Goal: Information Seeking & Learning: Learn about a topic

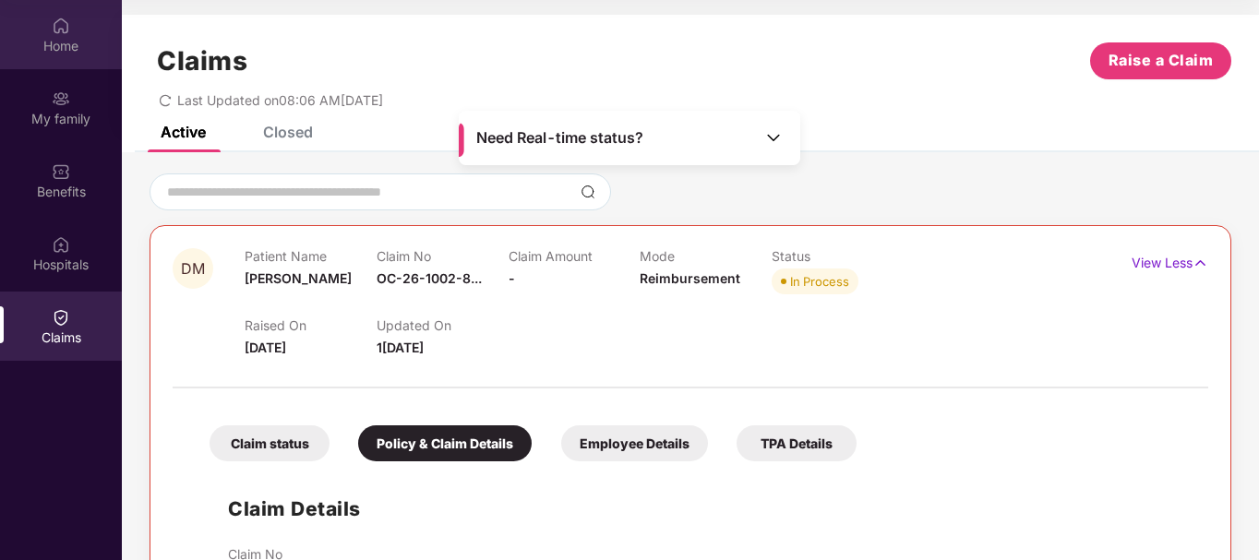
click at [77, 53] on div "Home" at bounding box center [61, 46] width 122 height 18
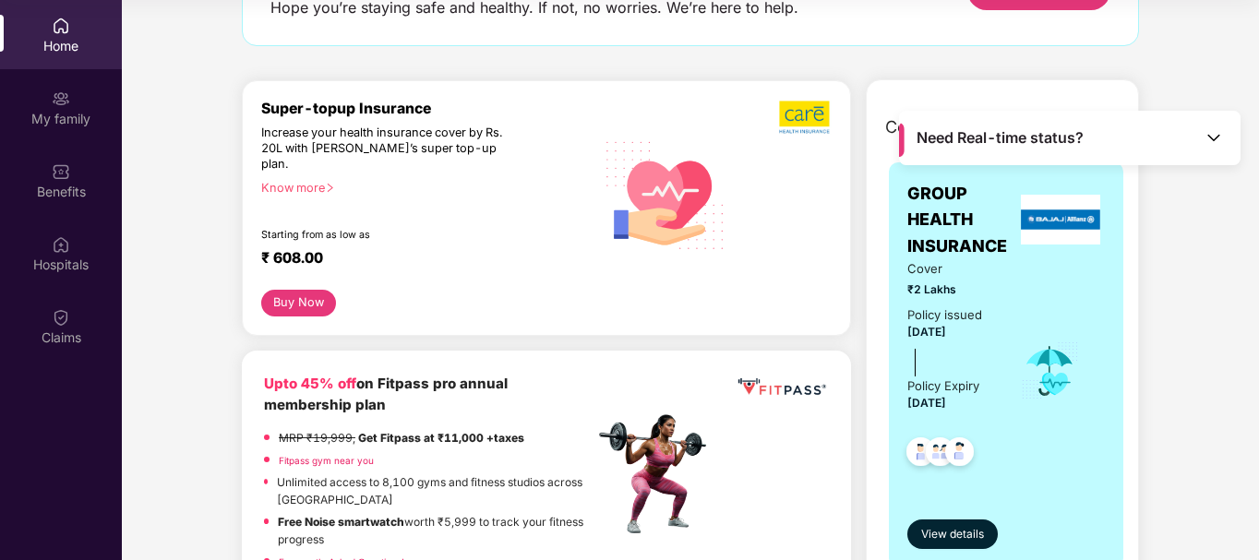
scroll to position [185, 0]
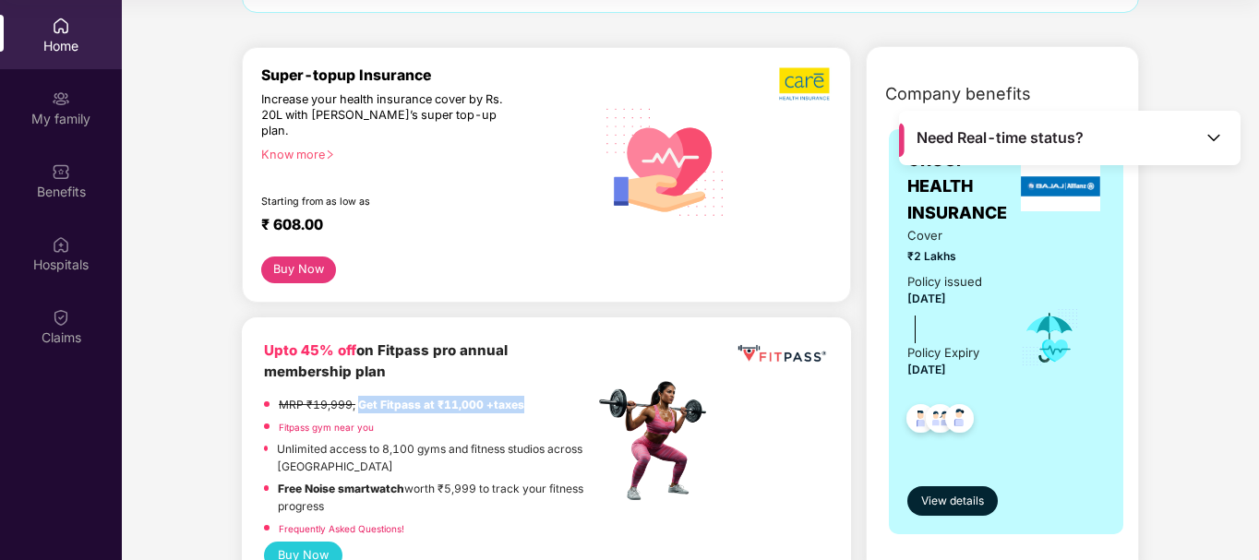
drag, startPoint x: 358, startPoint y: 390, endPoint x: 527, endPoint y: 387, distance: 169.0
click at [527, 396] on div "MRP ₹19,999, Get Fitpass at ₹11,000 +taxes" at bounding box center [429, 407] width 330 height 22
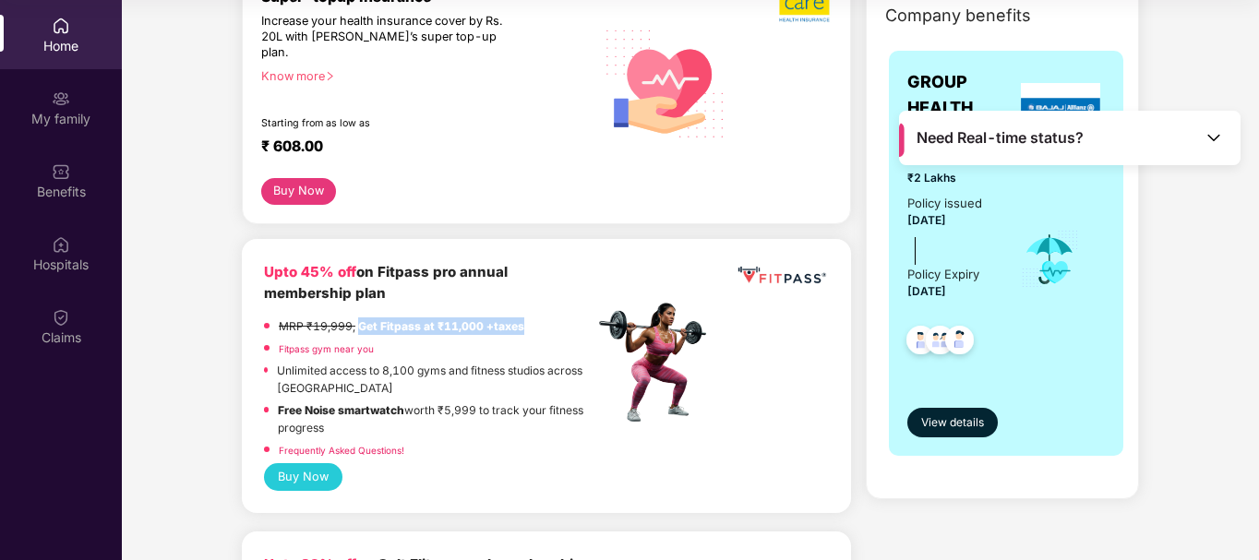
scroll to position [462, 0]
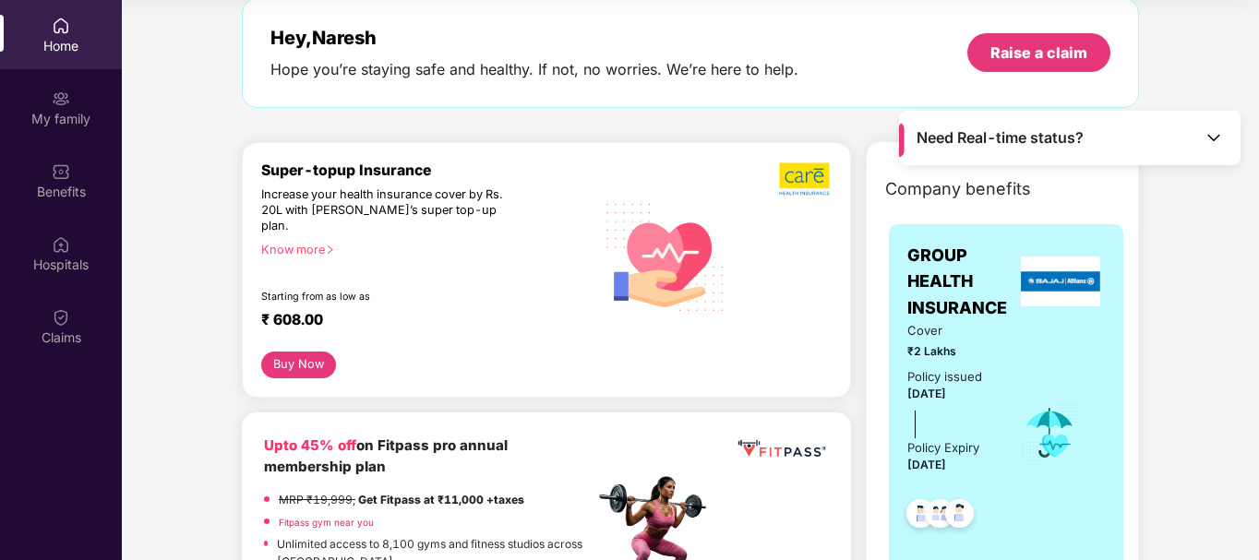
scroll to position [0, 0]
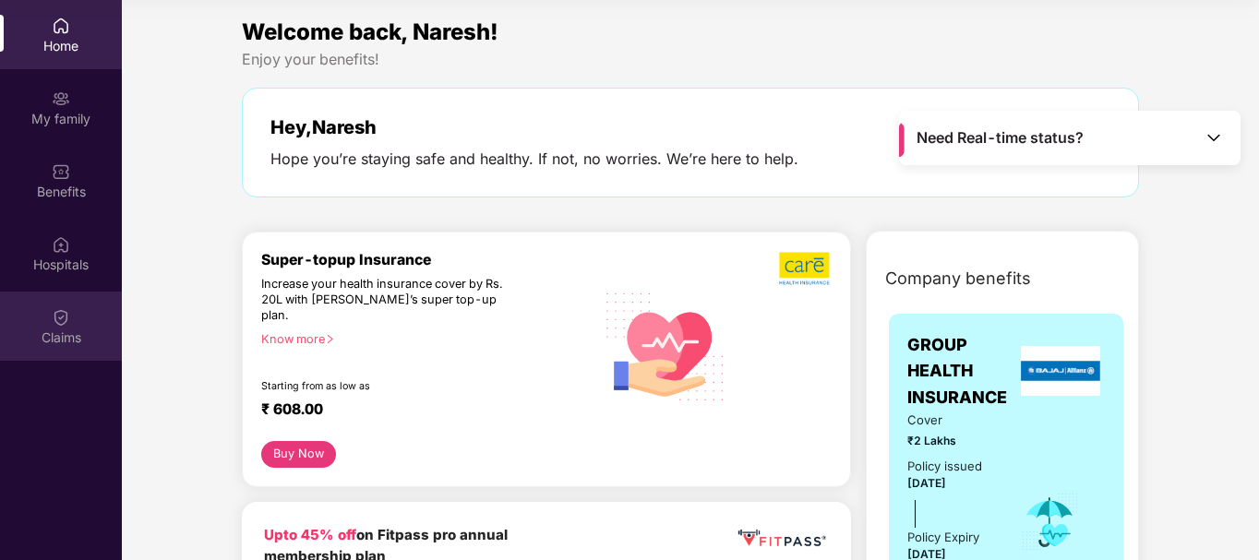
click at [76, 322] on div "Claims" at bounding box center [61, 326] width 122 height 69
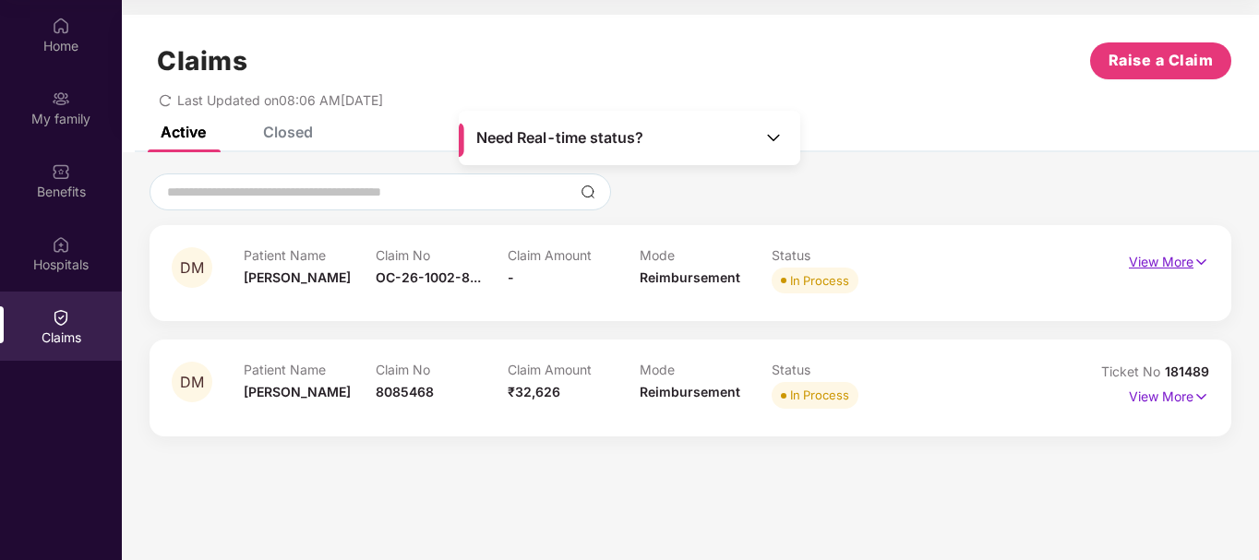
click at [1171, 261] on p "View More" at bounding box center [1169, 259] width 80 height 25
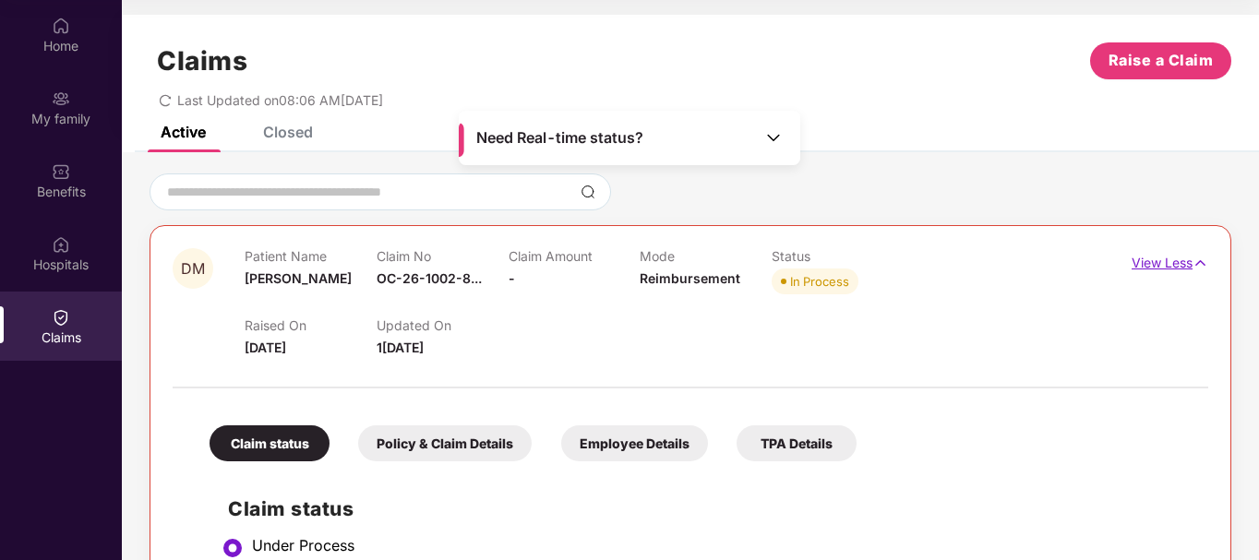
click at [1168, 265] on p "View Less" at bounding box center [1170, 260] width 77 height 25
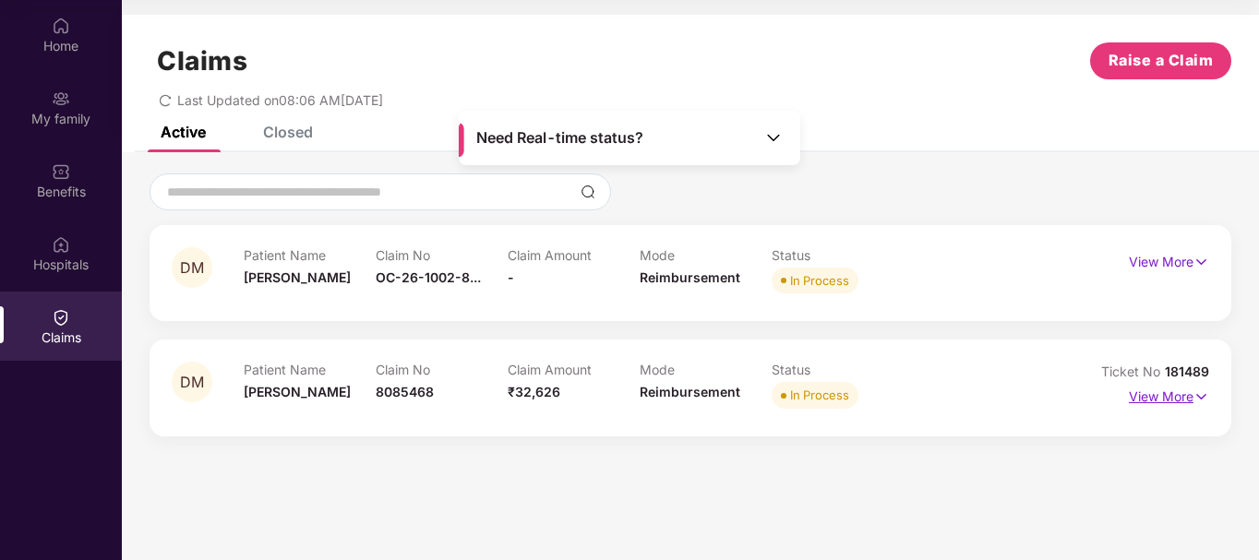
click at [1169, 402] on p "View More" at bounding box center [1169, 394] width 80 height 25
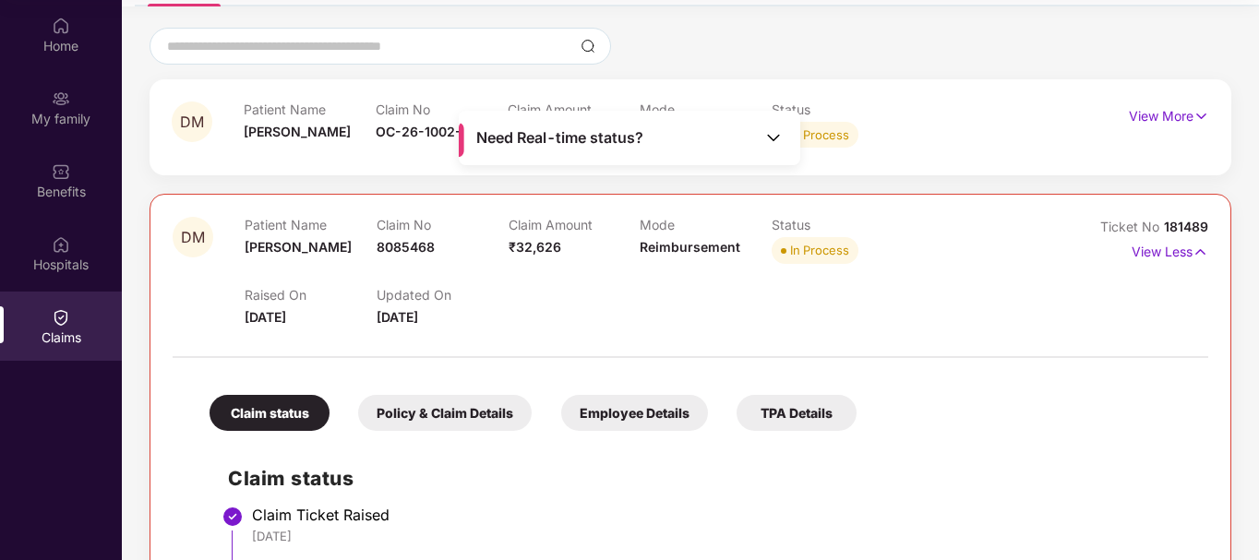
scroll to position [138, 0]
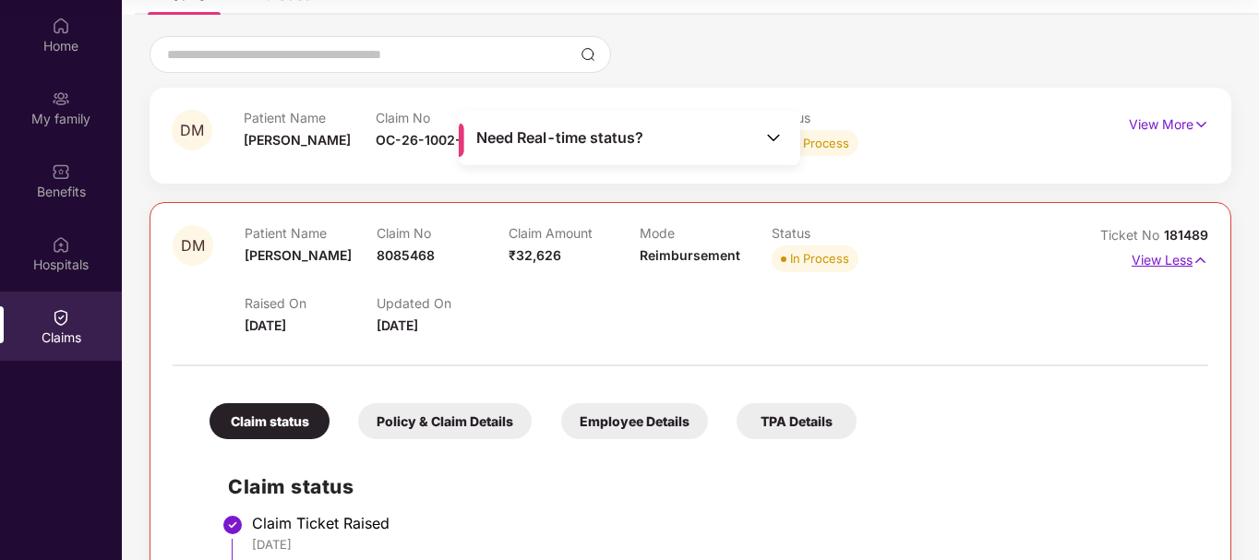
click at [1179, 260] on p "View Less" at bounding box center [1170, 258] width 77 height 25
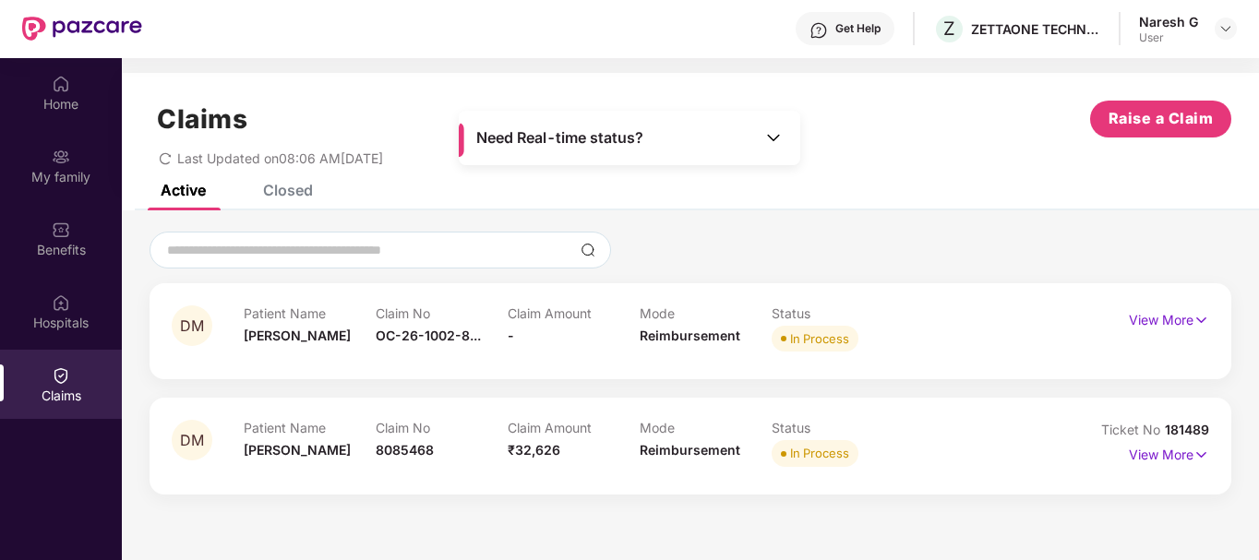
scroll to position [103, 0]
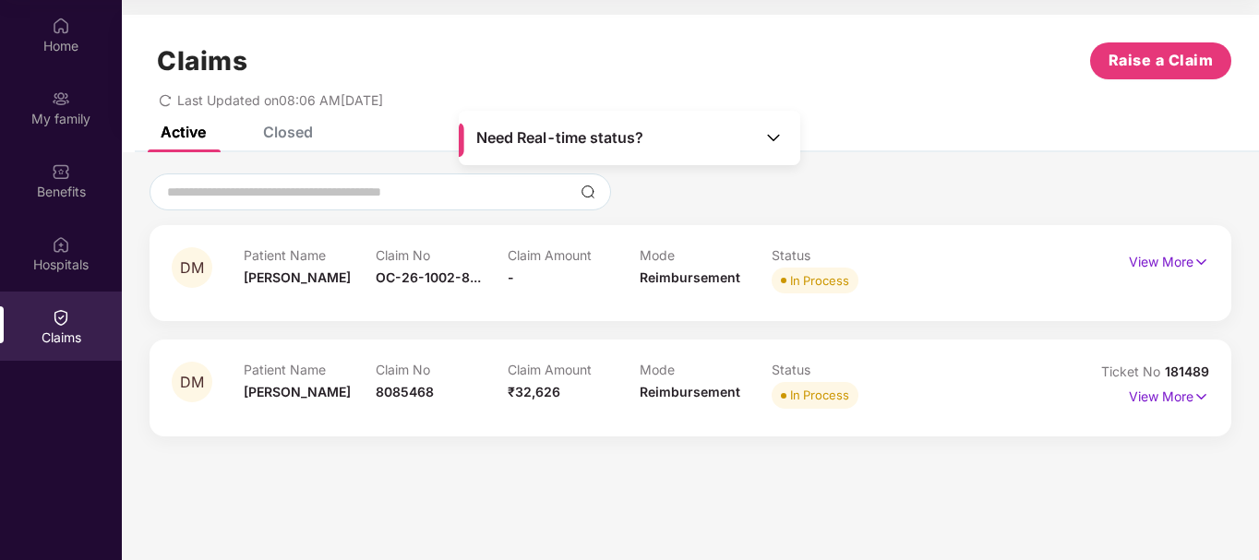
click at [434, 286] on div "Claim No OC-26-1002-8..." at bounding box center [442, 272] width 132 height 51
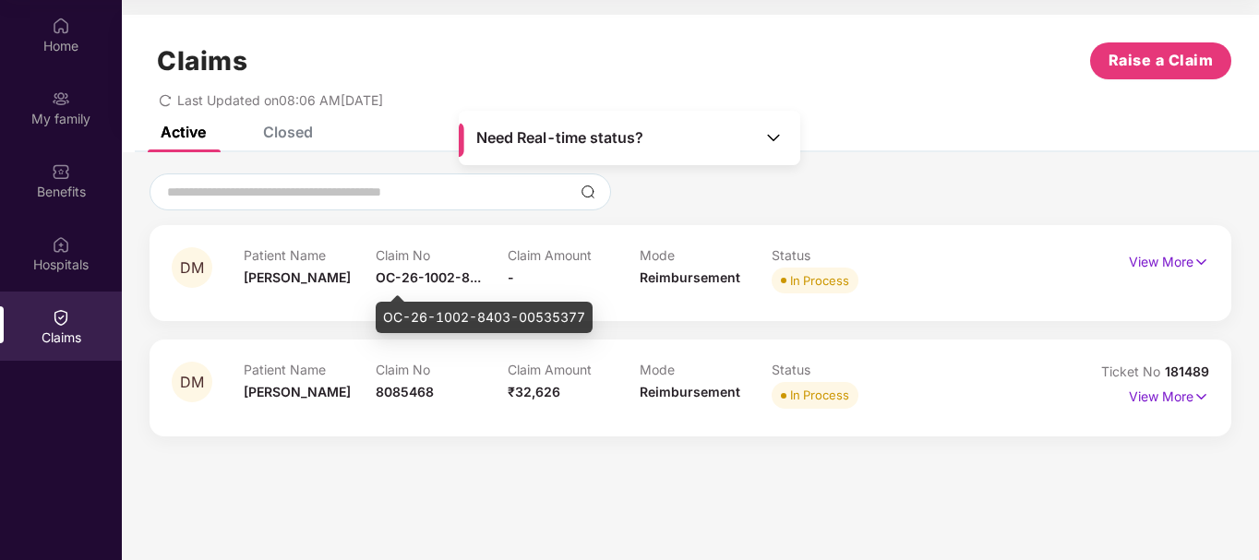
click at [435, 277] on span "OC-26-1002-8..." at bounding box center [428, 278] width 105 height 16
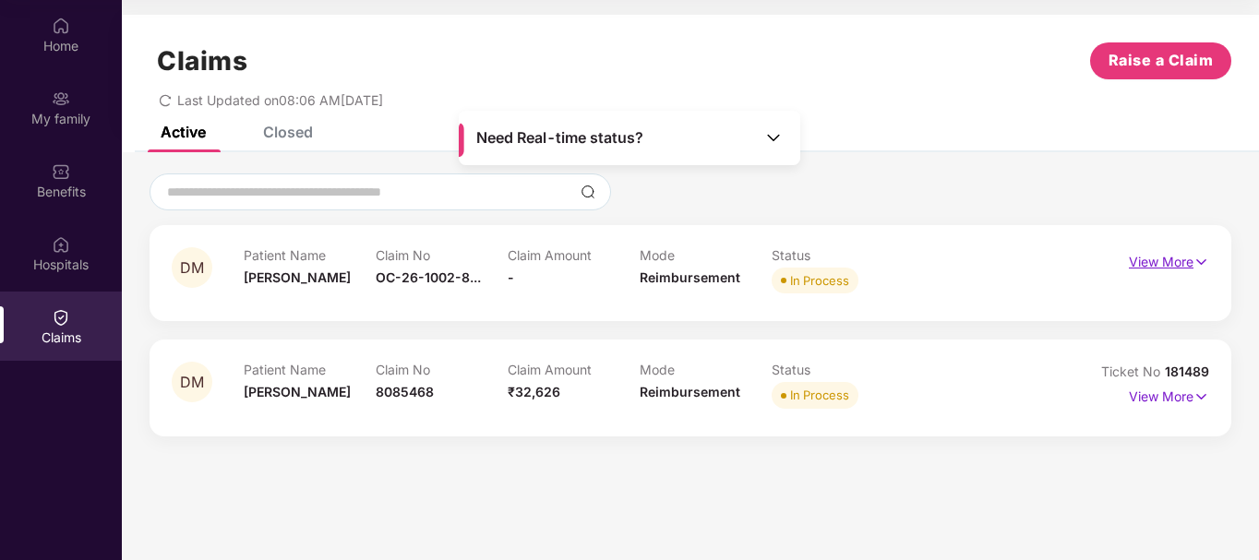
click at [1199, 262] on img at bounding box center [1202, 262] width 16 height 20
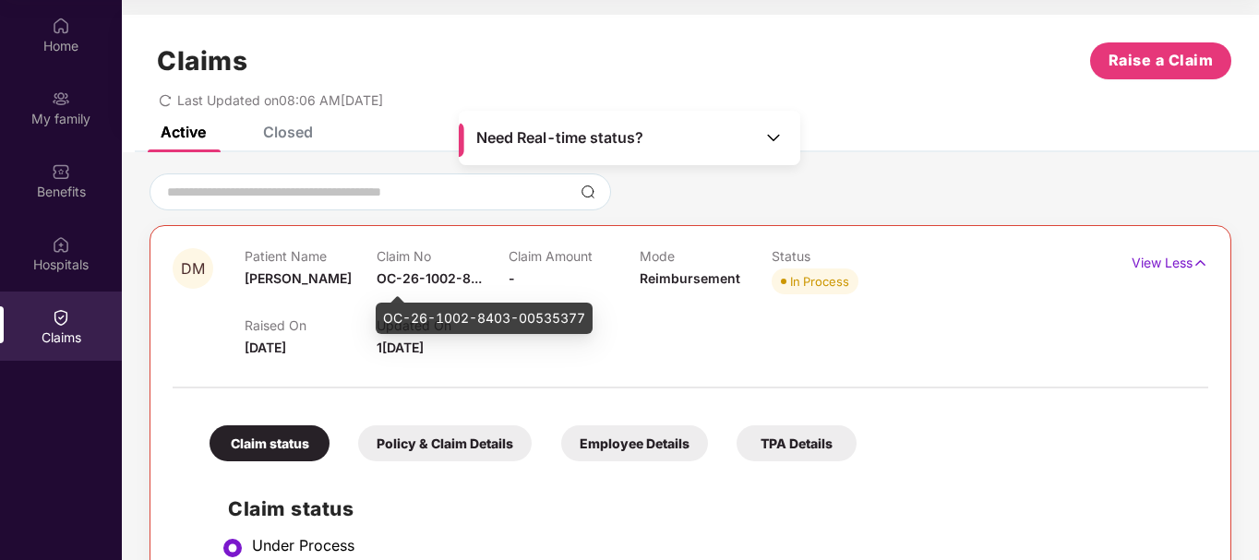
drag, startPoint x: 384, startPoint y: 276, endPoint x: 379, endPoint y: 303, distance: 27.2
click at [373, 279] on div "Patient Name [PERSON_NAME]" at bounding box center [311, 273] width 132 height 51
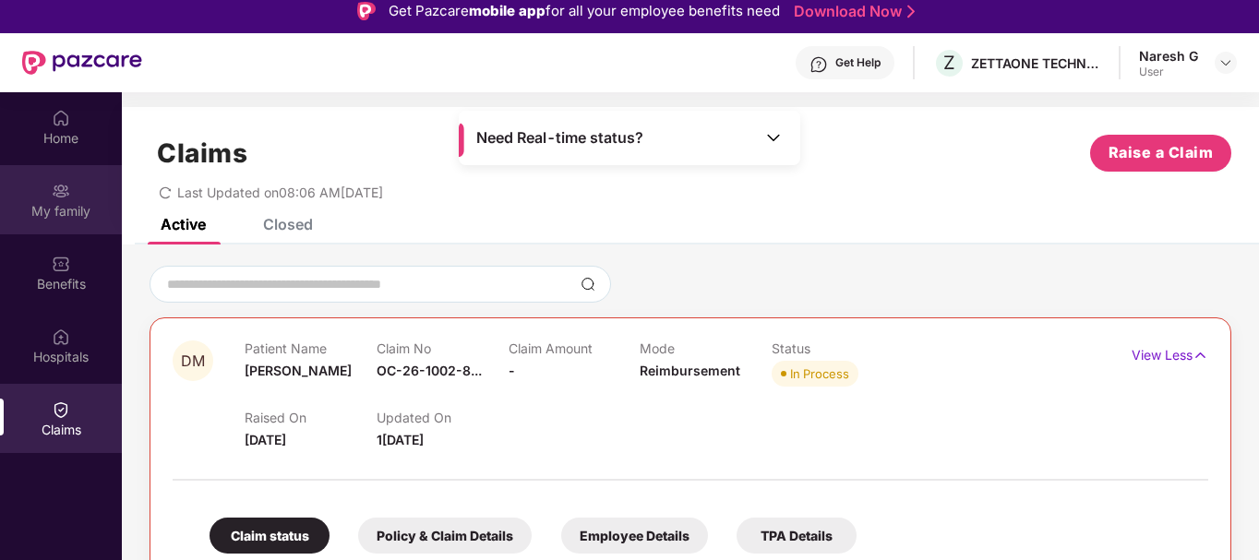
click at [61, 196] on img at bounding box center [61, 191] width 18 height 18
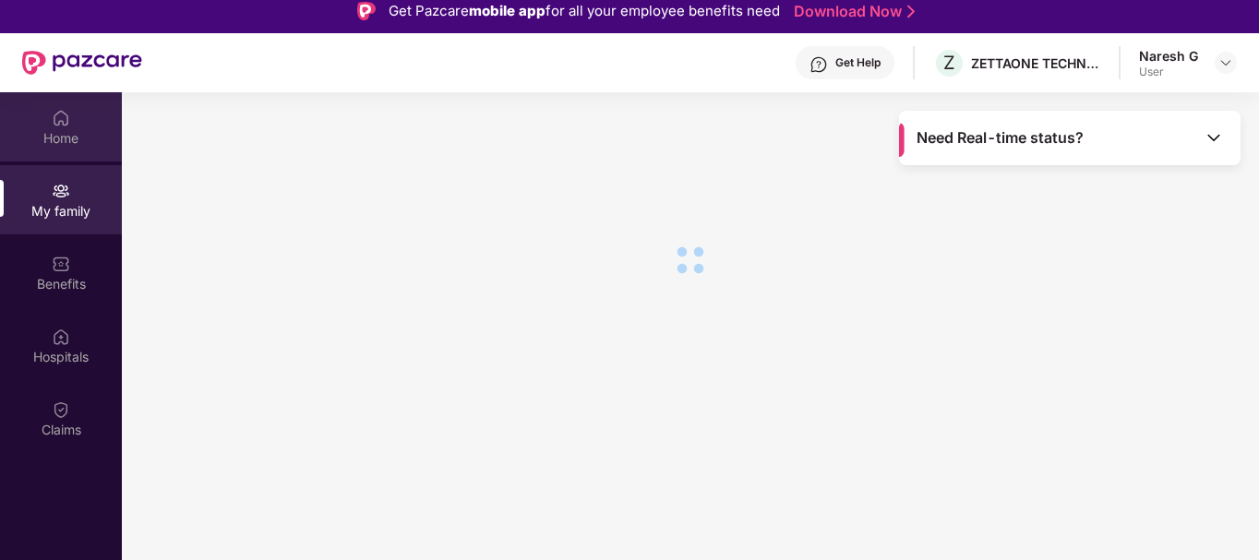
click at [70, 140] on div "Home" at bounding box center [61, 138] width 122 height 18
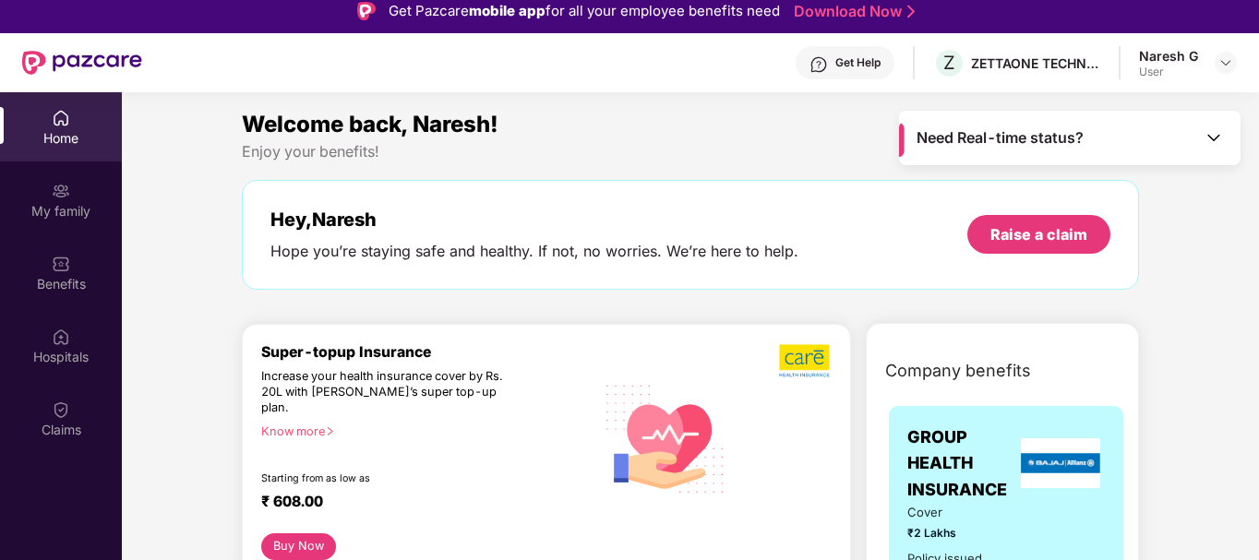
click at [1207, 140] on img at bounding box center [1214, 137] width 18 height 18
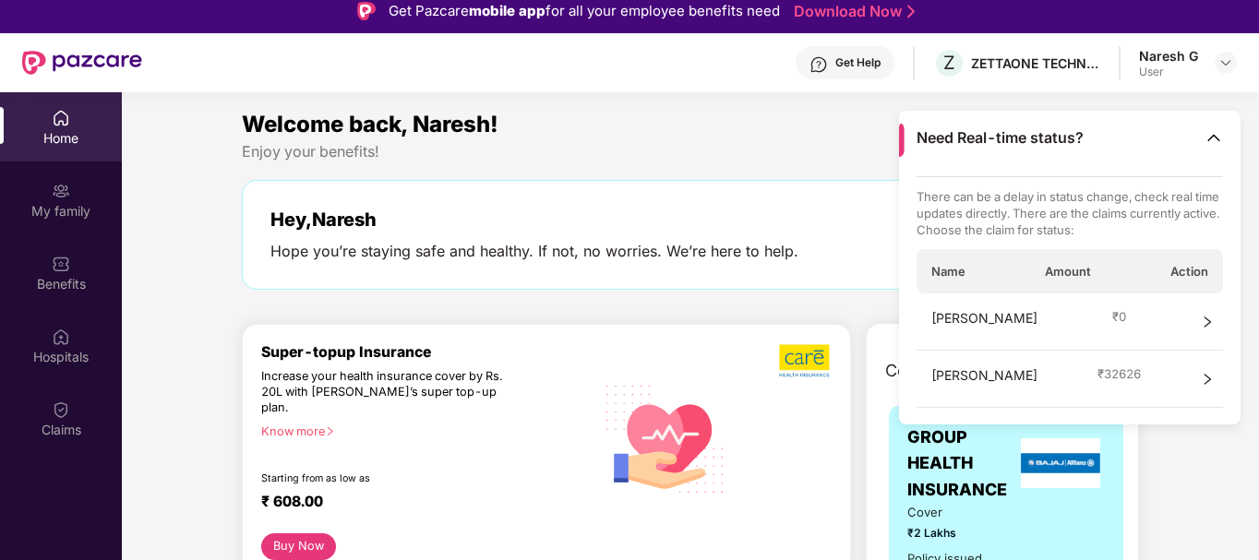
click at [1027, 321] on div "[PERSON_NAME] ₹ 0" at bounding box center [1070, 322] width 307 height 57
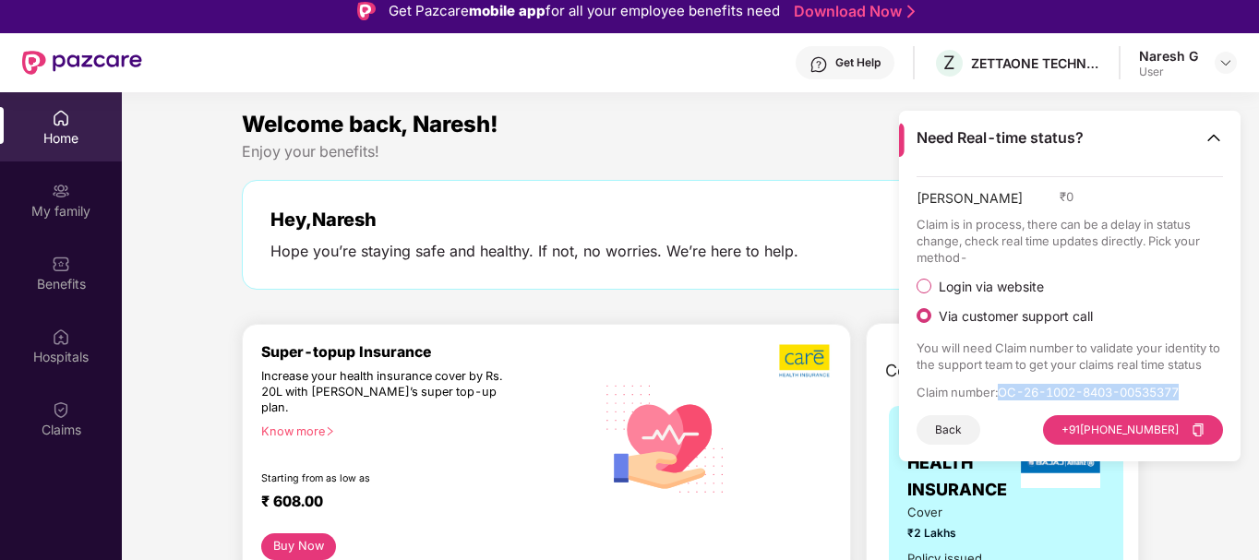
drag, startPoint x: 1004, startPoint y: 392, endPoint x: 1210, endPoint y: 395, distance: 205.9
click at [1210, 395] on p "Claim number : OC-26-1002-8403-00535377" at bounding box center [1070, 392] width 307 height 17
copy p "OC-26-1002-8403-00535377"
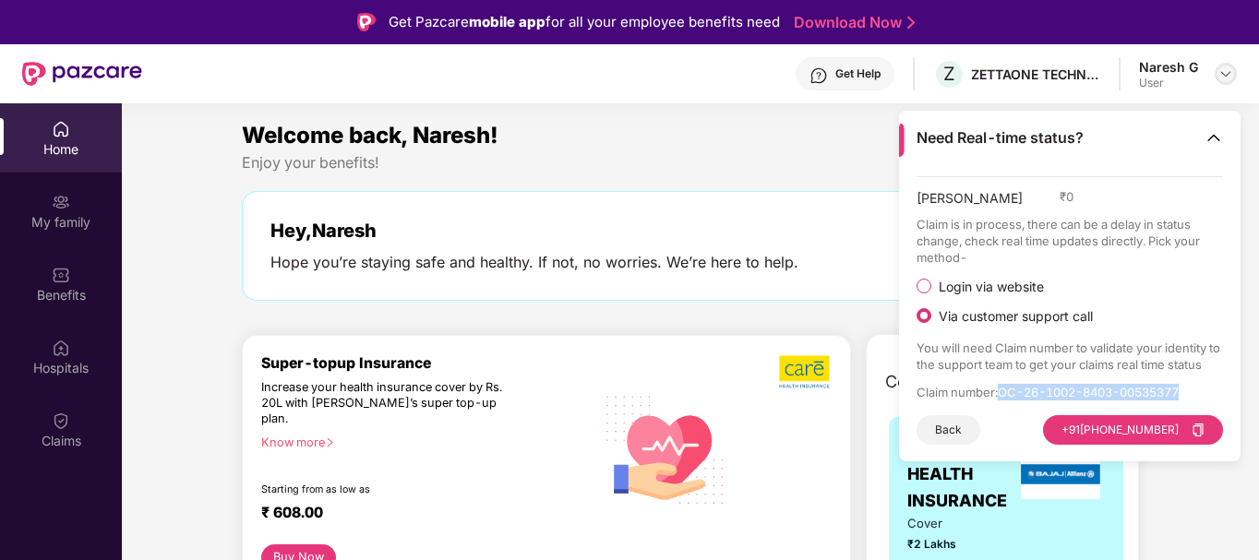
click at [1226, 73] on img at bounding box center [1226, 73] width 15 height 15
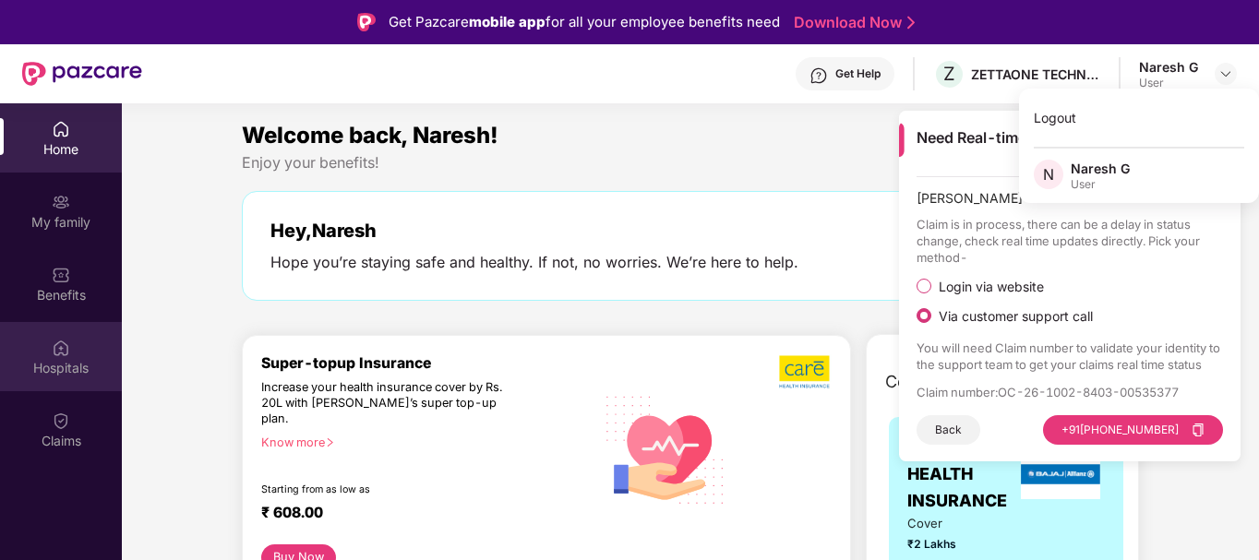
click at [59, 359] on div "Hospitals" at bounding box center [61, 368] width 122 height 18
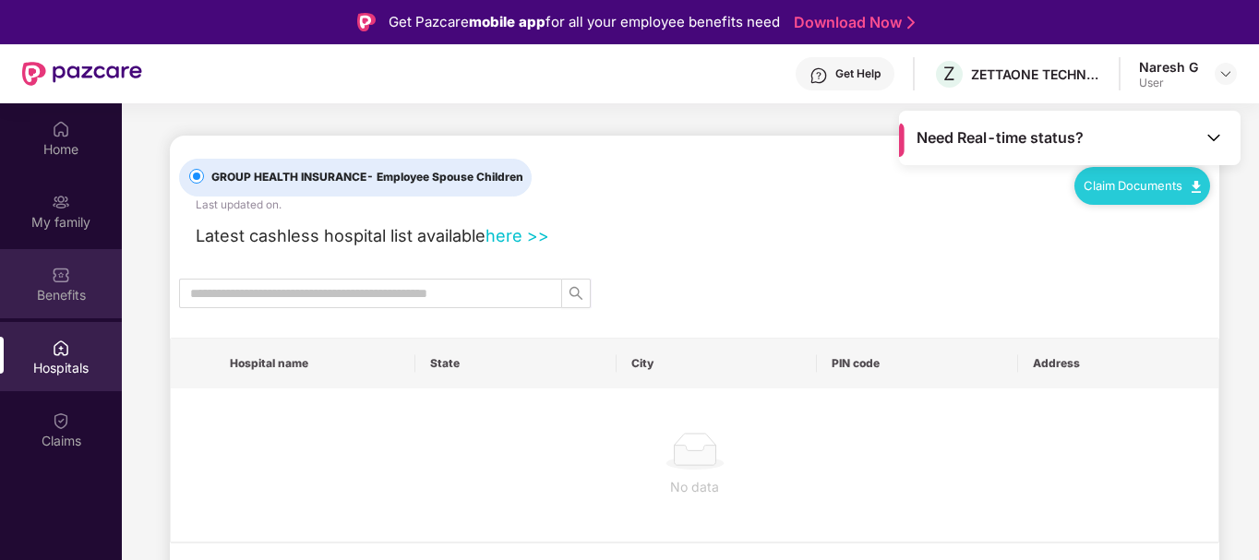
click at [58, 289] on div "Benefits" at bounding box center [61, 295] width 122 height 18
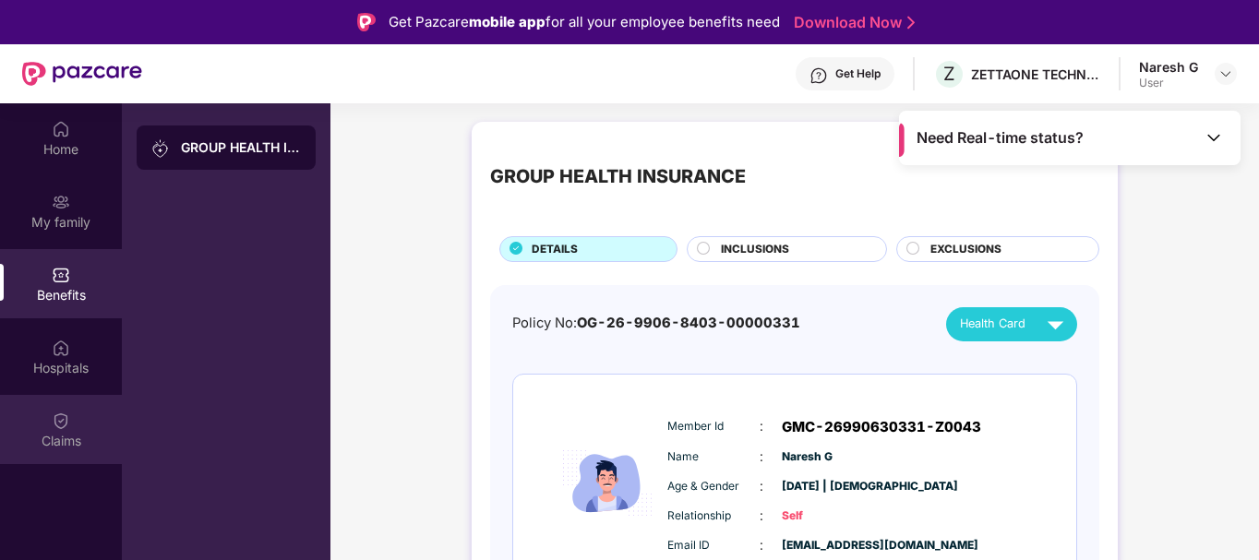
click at [62, 426] on img at bounding box center [61, 421] width 18 height 18
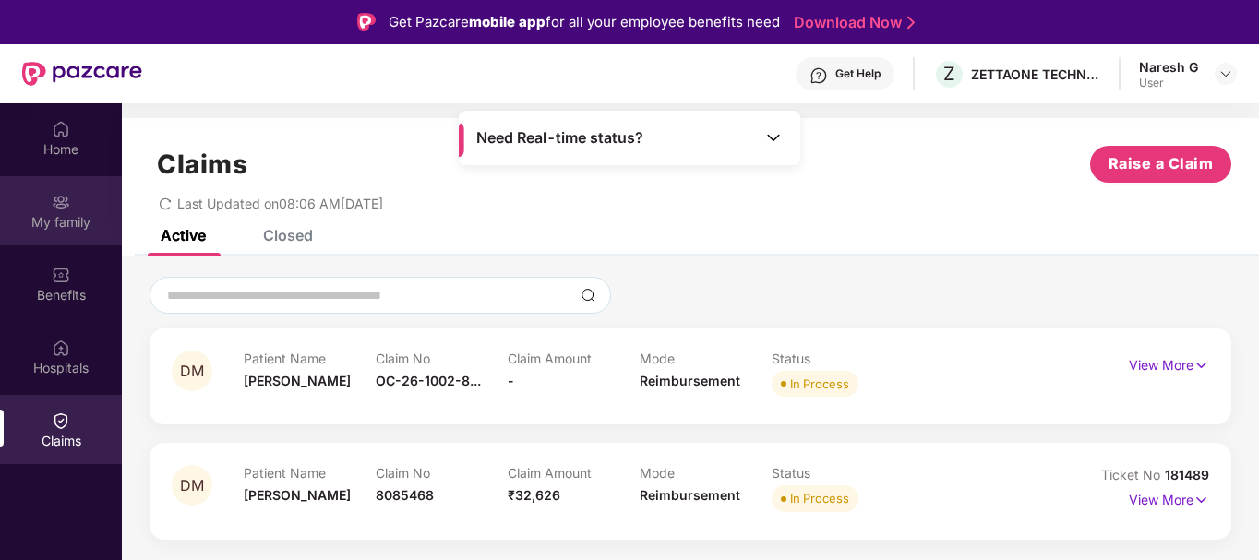
click at [60, 239] on div "My family" at bounding box center [61, 210] width 122 height 69
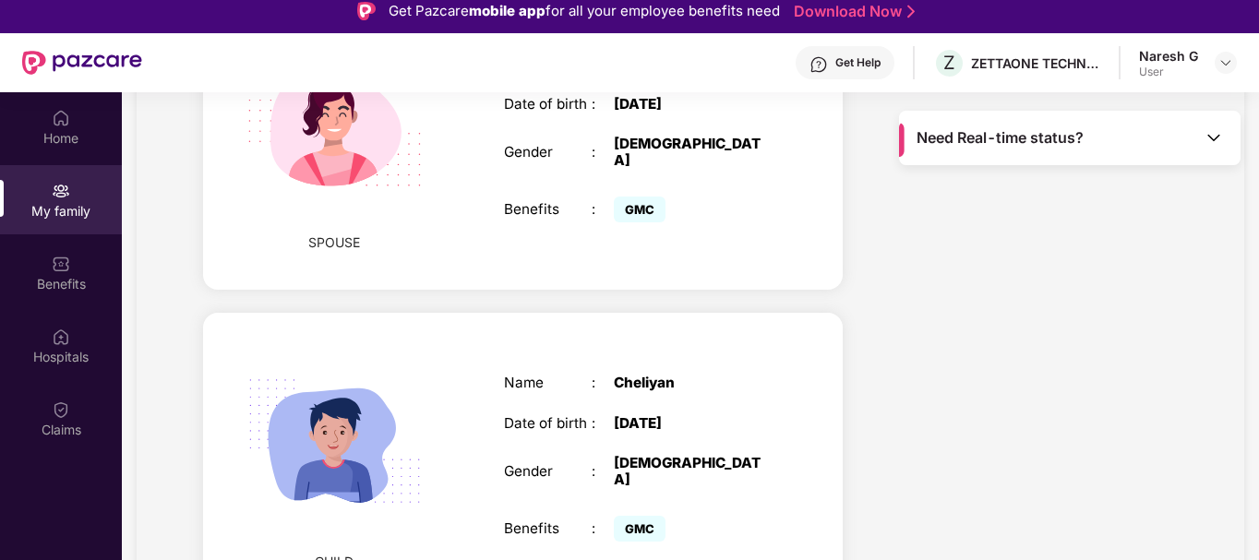
scroll to position [627, 0]
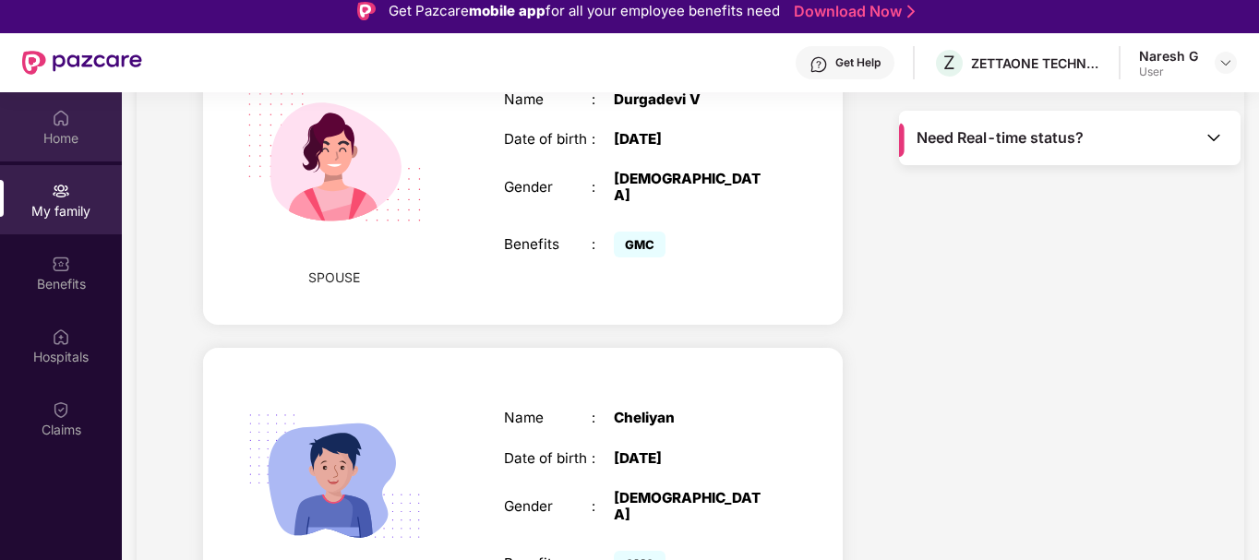
click at [73, 134] on div "Home" at bounding box center [61, 138] width 122 height 18
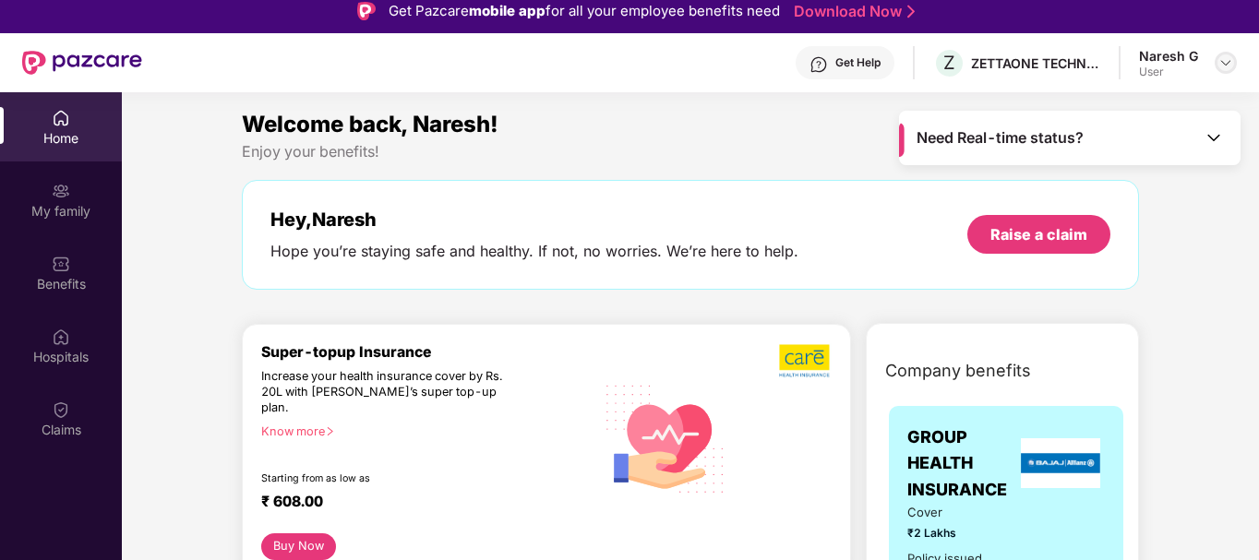
click at [1222, 69] on img at bounding box center [1226, 62] width 15 height 15
click at [1098, 167] on div "User" at bounding box center [1100, 173] width 59 height 15
click at [1077, 153] on div "Need Real-time status?" at bounding box center [1070, 138] width 342 height 54
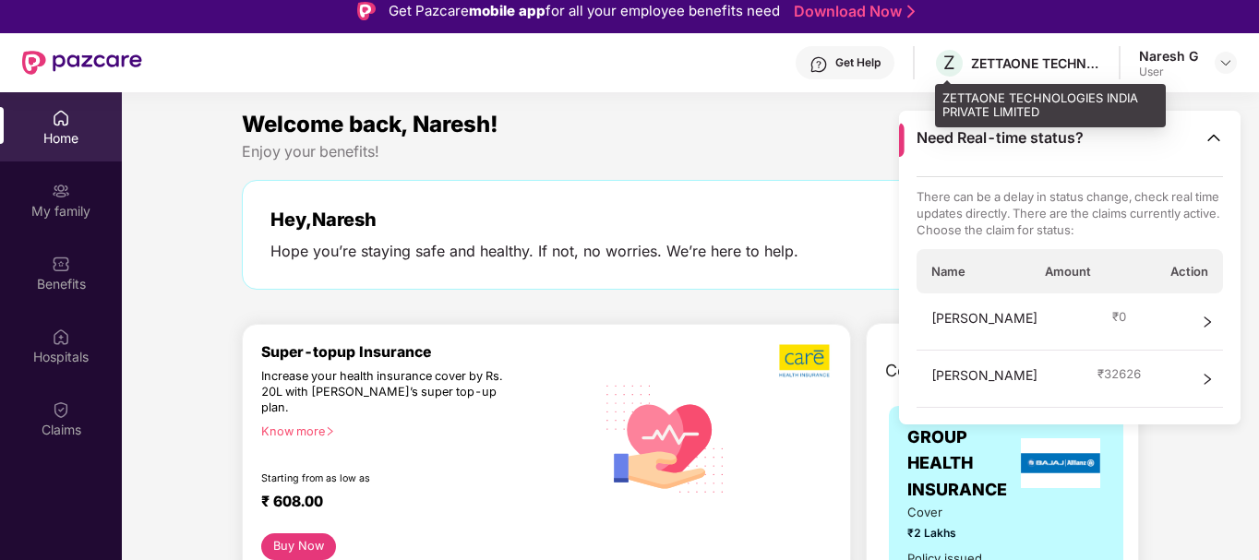
click at [1002, 67] on div "ZETTAONE TECHNOLOGIES INDIA PRIVATE LIMITED" at bounding box center [1035, 63] width 129 height 18
click at [979, 56] on div "ZETTAONE TECHNOLOGIES INDIA PRIVATE LIMITED" at bounding box center [1035, 63] width 129 height 18
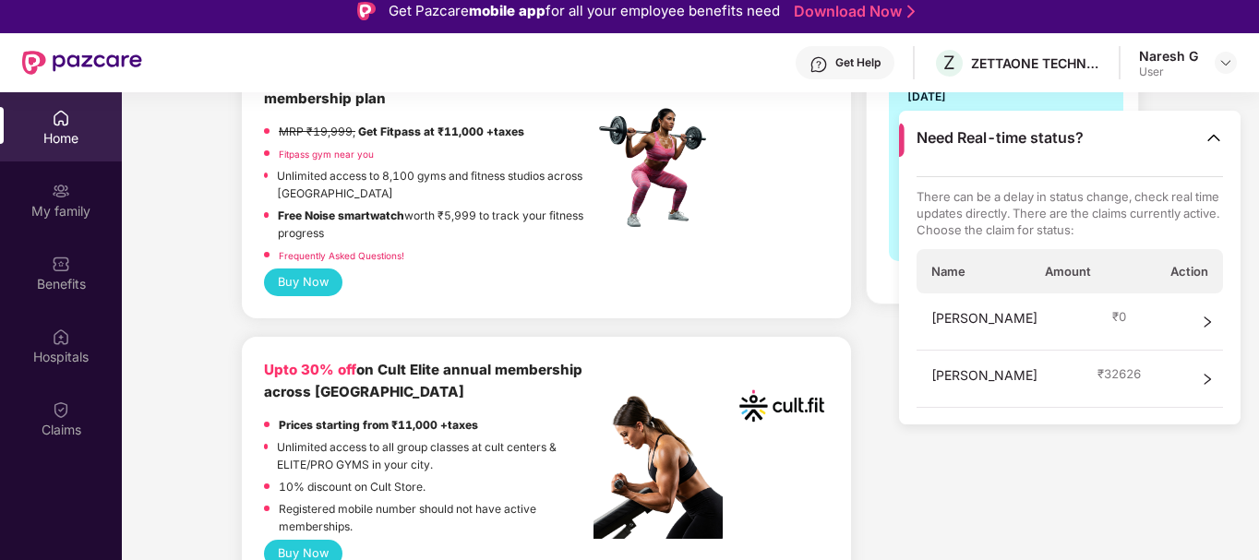
scroll to position [554, 0]
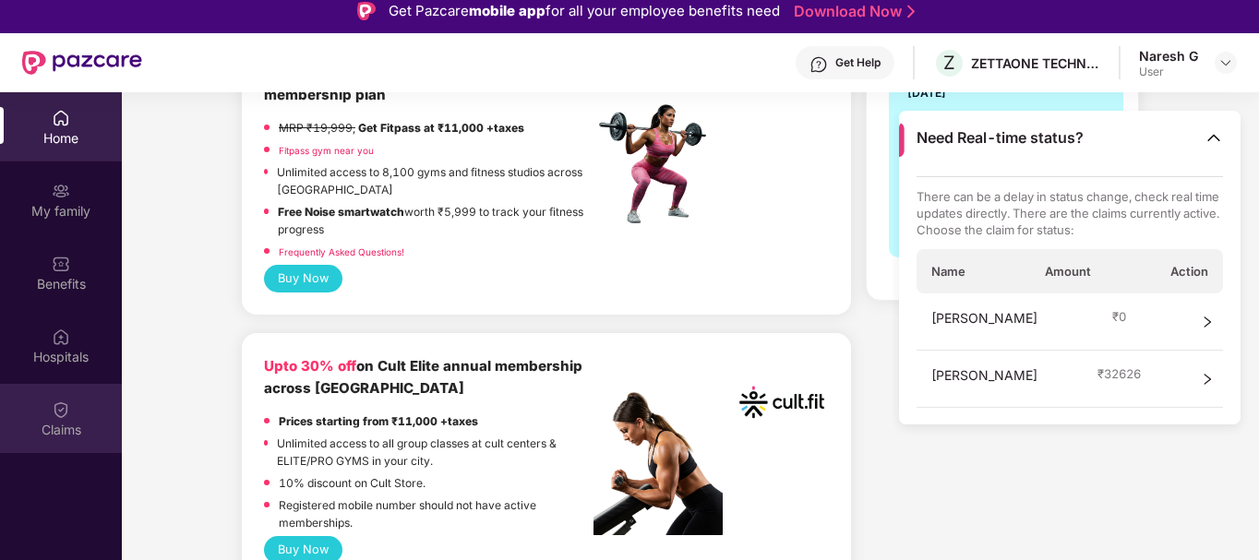
click at [71, 406] on div "Claims" at bounding box center [61, 418] width 122 height 69
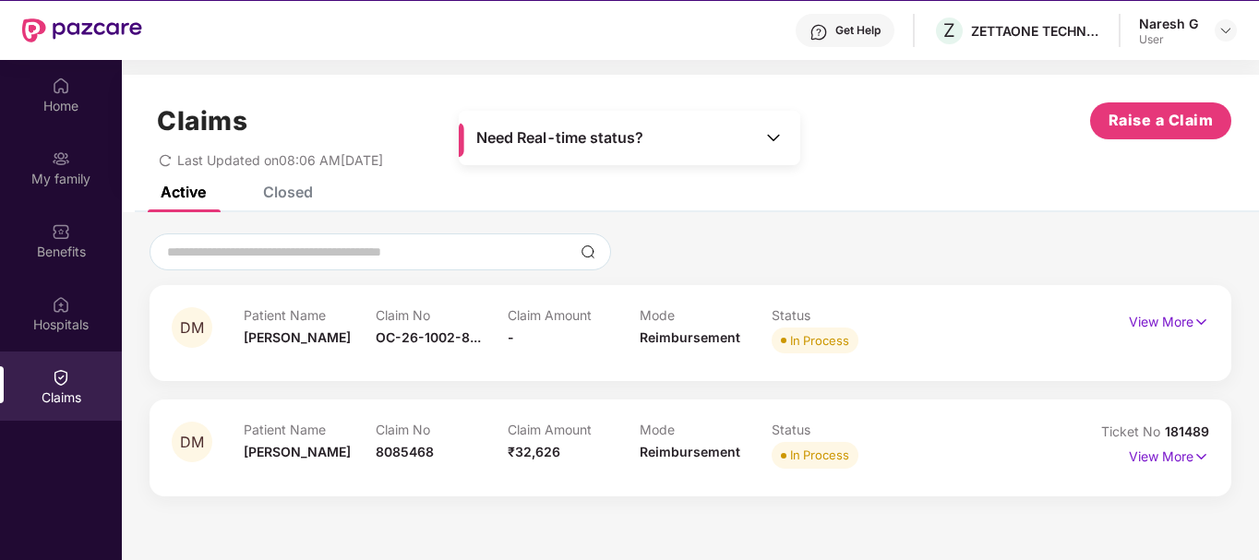
scroll to position [11, 0]
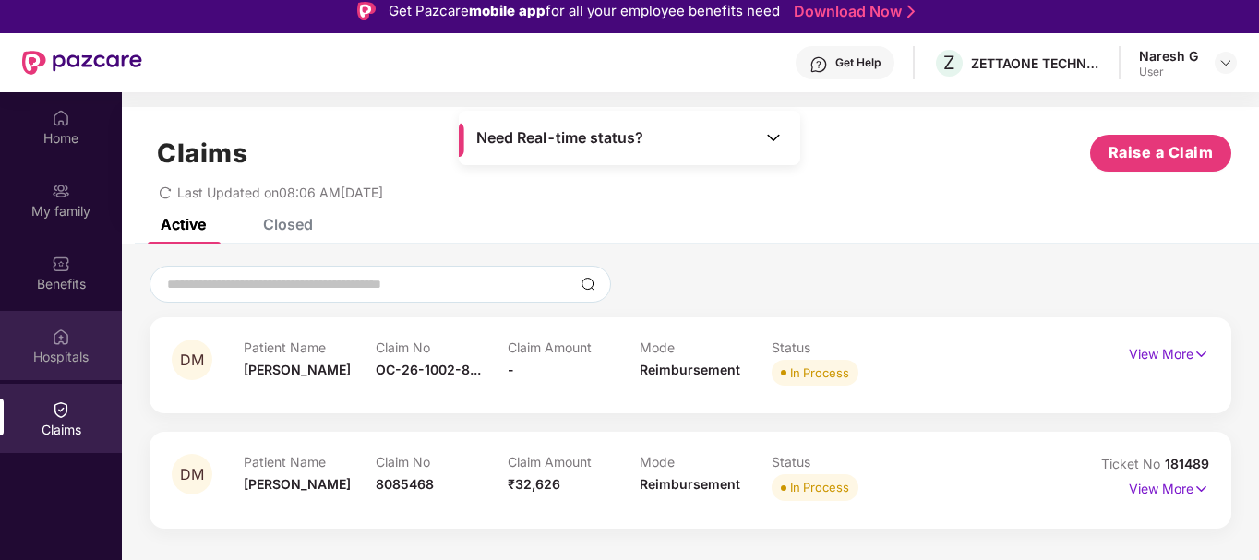
click at [70, 345] on div "Hospitals" at bounding box center [61, 345] width 122 height 69
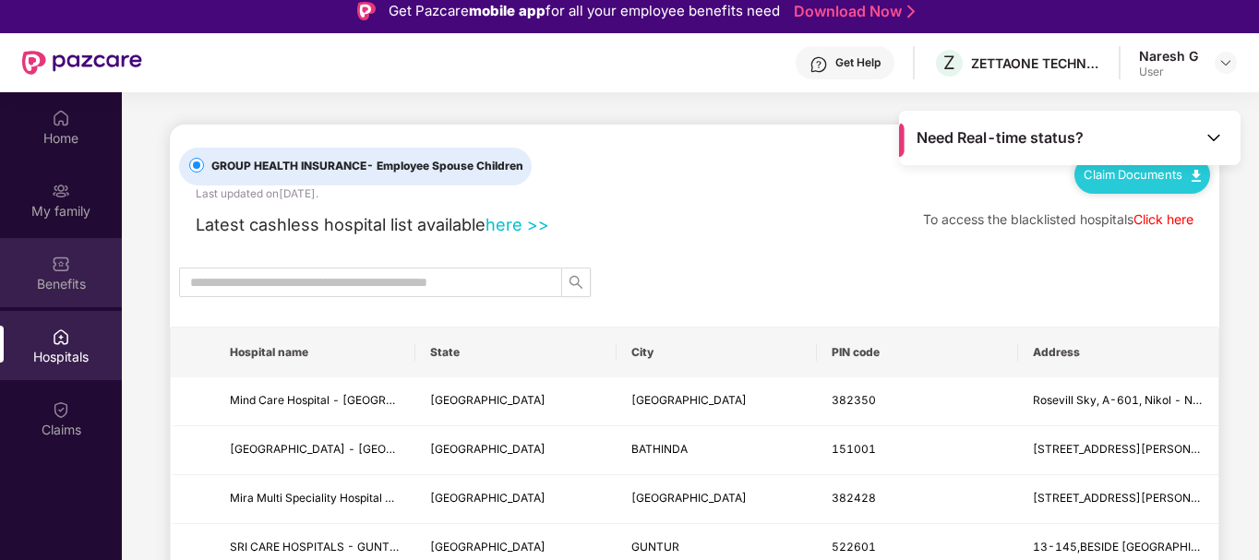
click at [66, 286] on div "Benefits" at bounding box center [61, 284] width 122 height 18
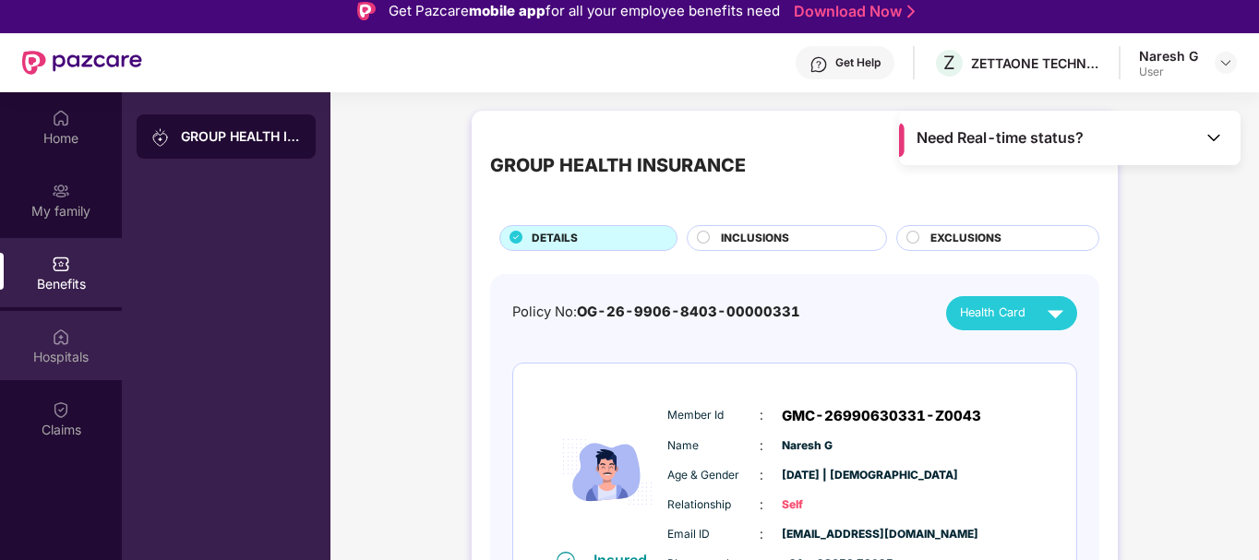
click at [66, 350] on div "Hospitals" at bounding box center [61, 357] width 122 height 18
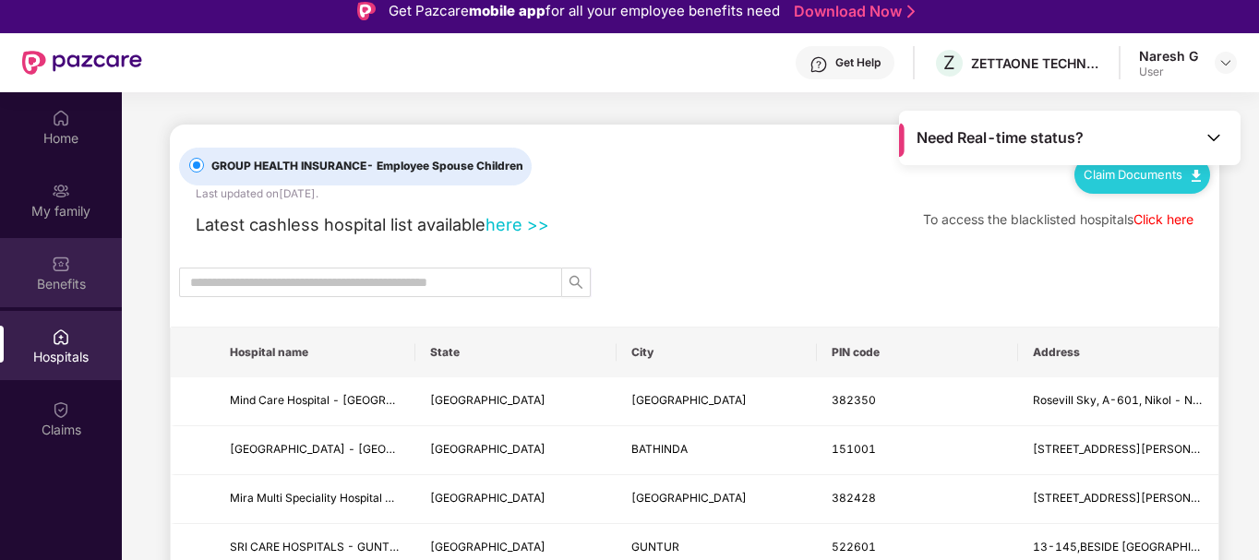
click at [59, 283] on div "Benefits" at bounding box center [61, 284] width 122 height 18
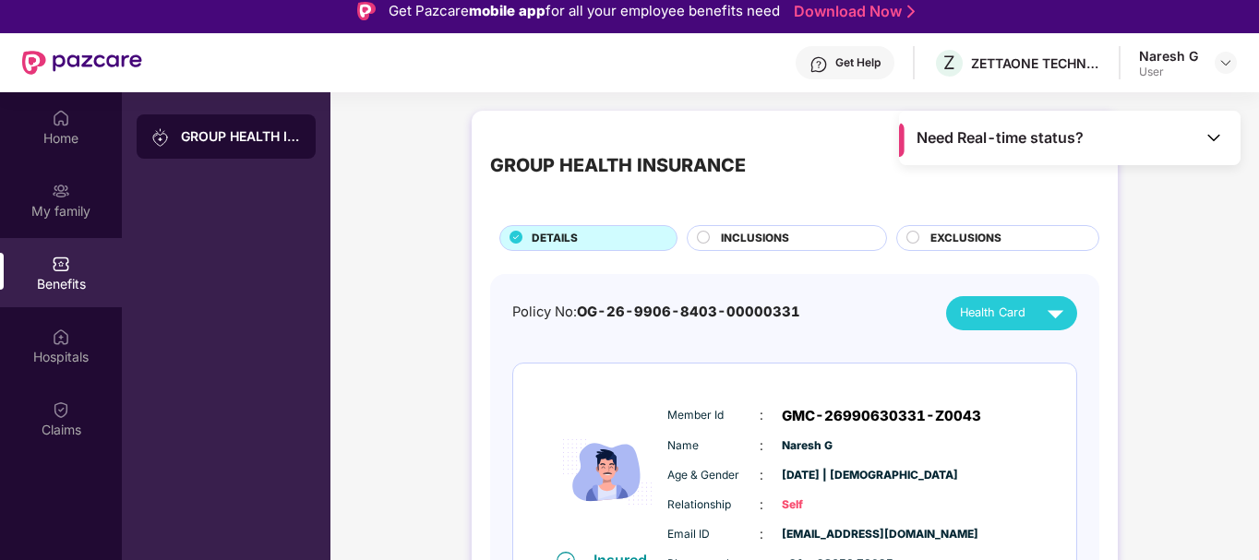
scroll to position [92, 0]
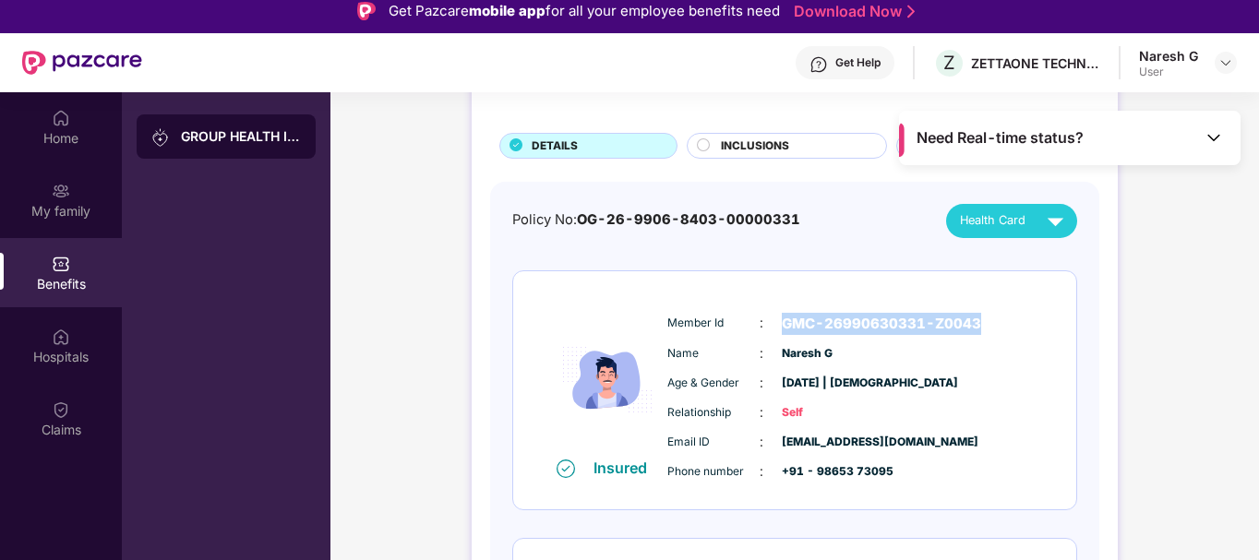
drag, startPoint x: 780, startPoint y: 322, endPoint x: 1007, endPoint y: 325, distance: 227.1
click at [1007, 325] on div "Member Id : GMC-26990630331-Z0043" at bounding box center [850, 324] width 366 height 22
copy span "GMC-26990630331-Z0043"
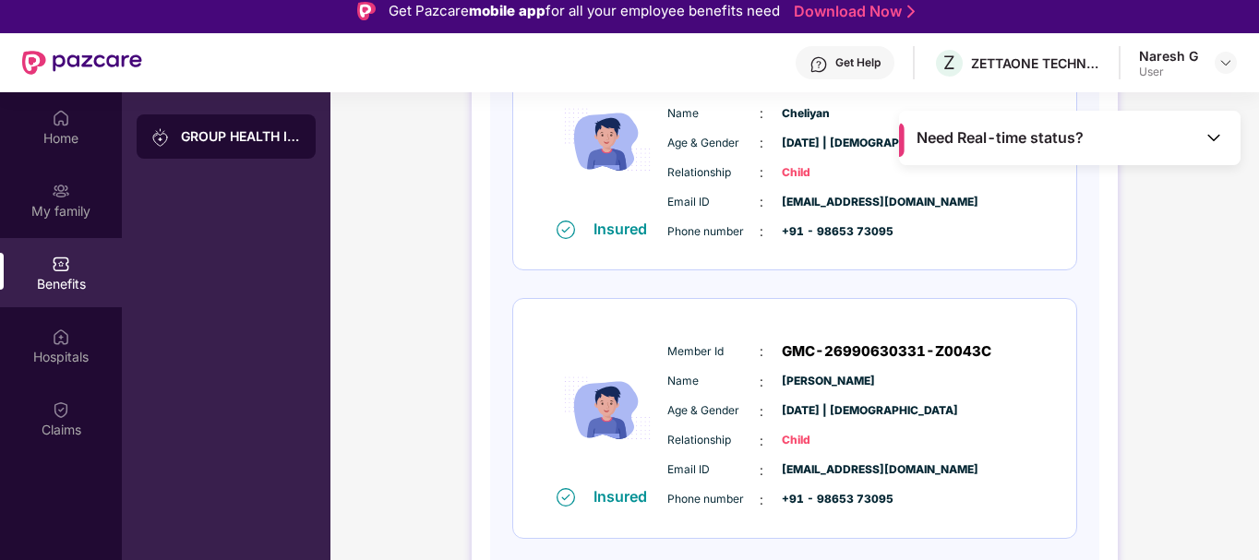
scroll to position [870, 0]
drag, startPoint x: 783, startPoint y: 344, endPoint x: 1027, endPoint y: 345, distance: 244.6
click at [1027, 345] on div "Member Id : GMC-26990630331-Z0043C" at bounding box center [850, 351] width 366 height 22
copy span "GMC-26990630331-Z0043C"
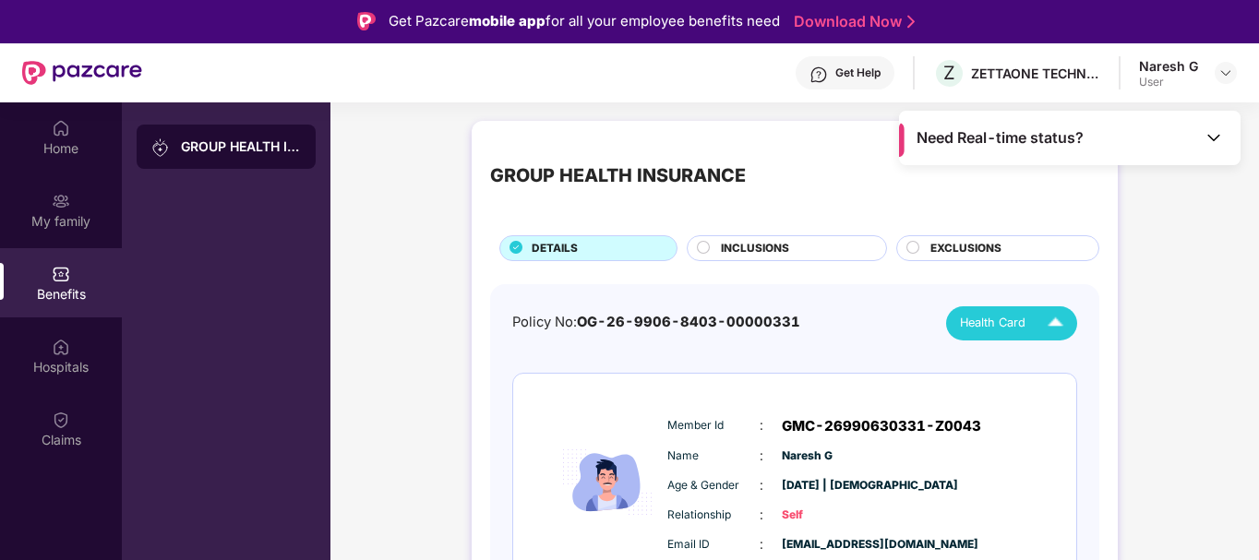
scroll to position [0, 0]
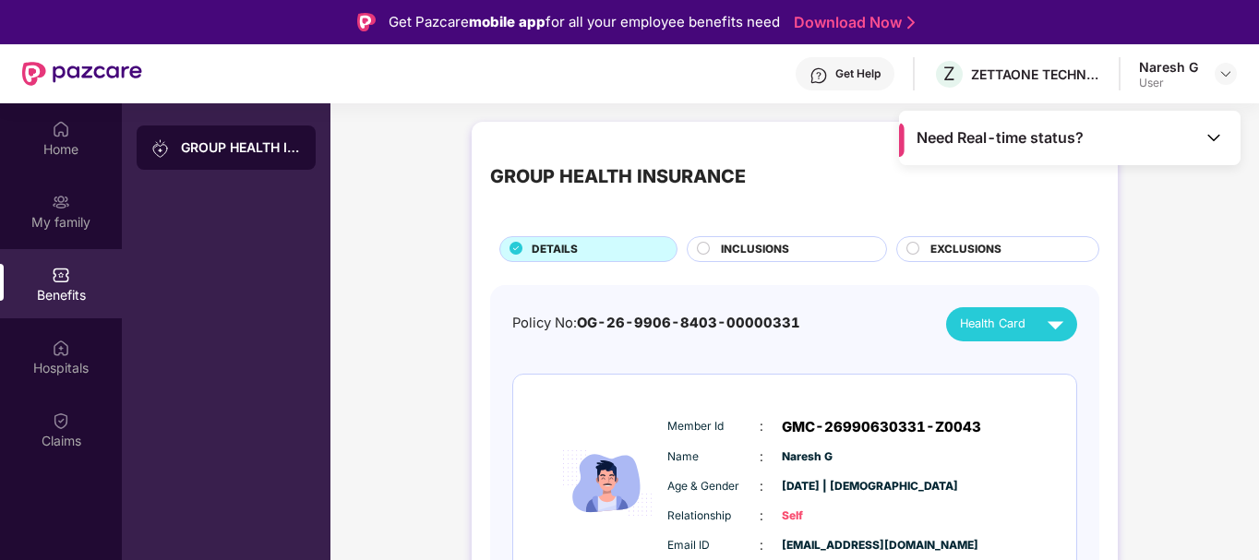
click at [1213, 139] on img at bounding box center [1214, 137] width 18 height 18
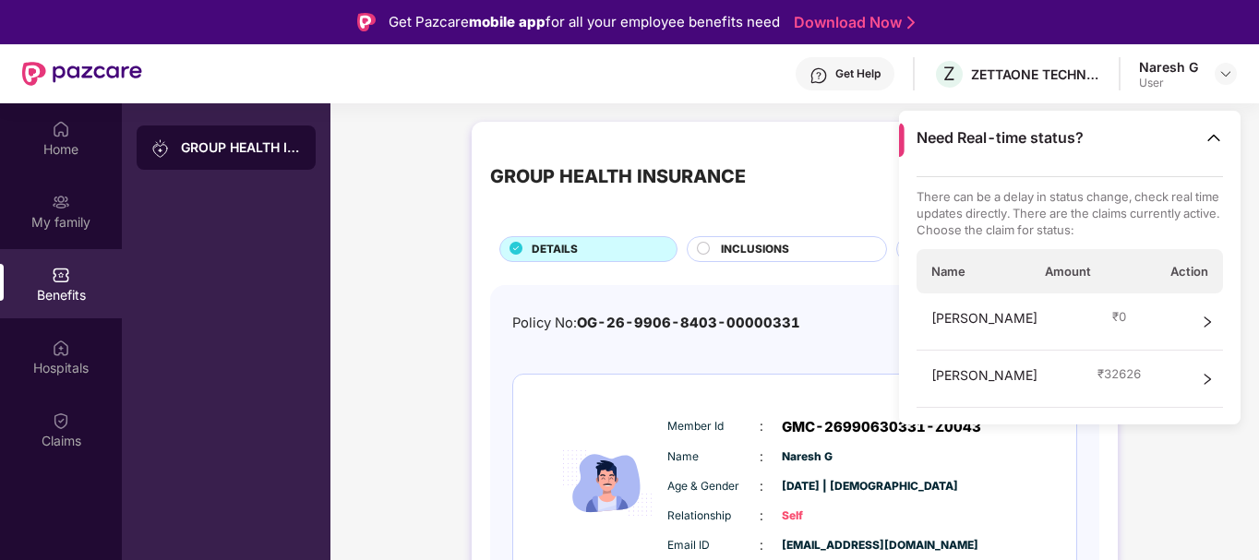
click at [883, 78] on div "Get Help" at bounding box center [845, 73] width 99 height 33
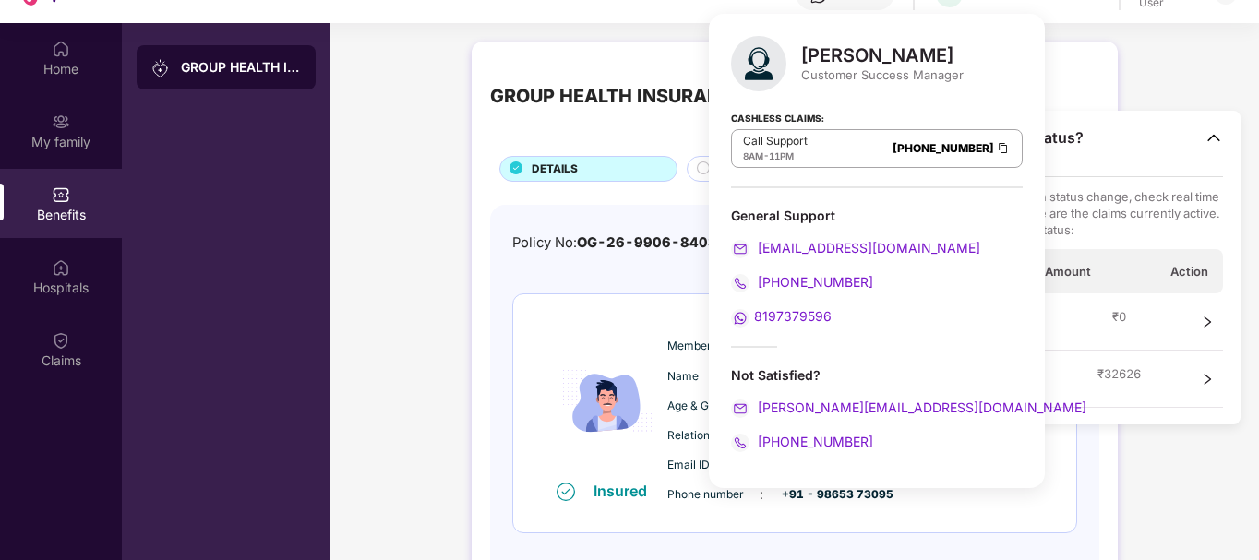
scroll to position [92, 0]
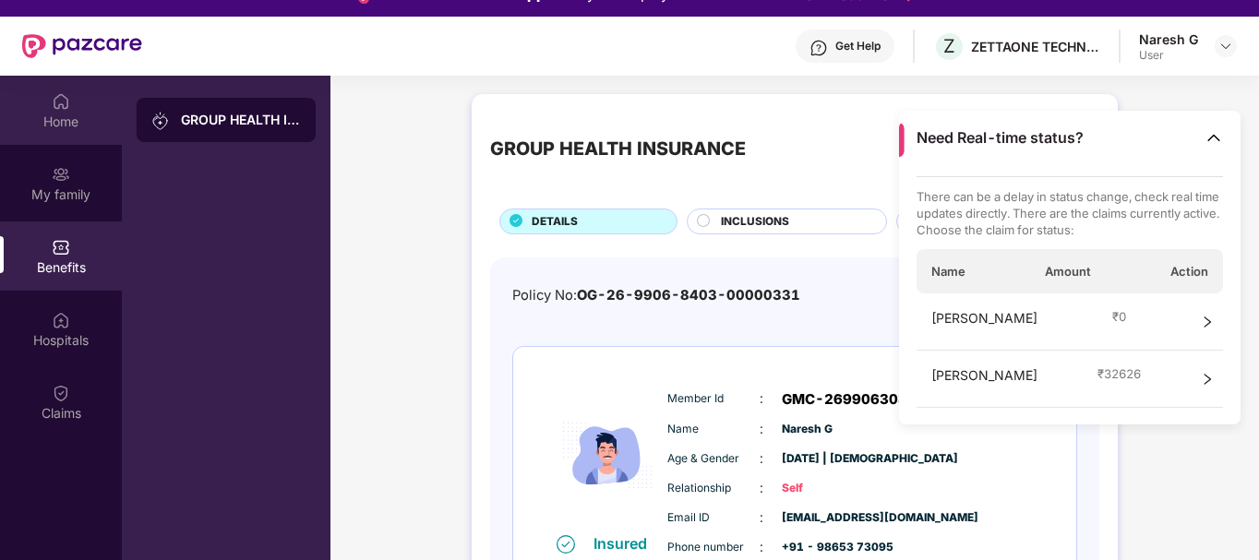
scroll to position [0, 0]
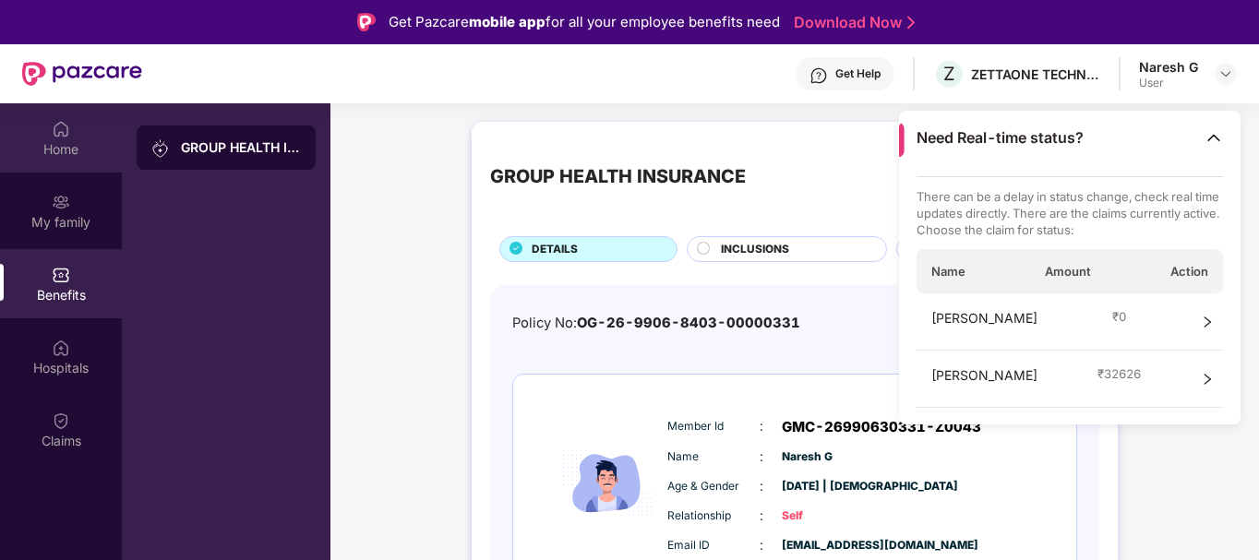
click at [73, 151] on div "Home" at bounding box center [61, 149] width 122 height 18
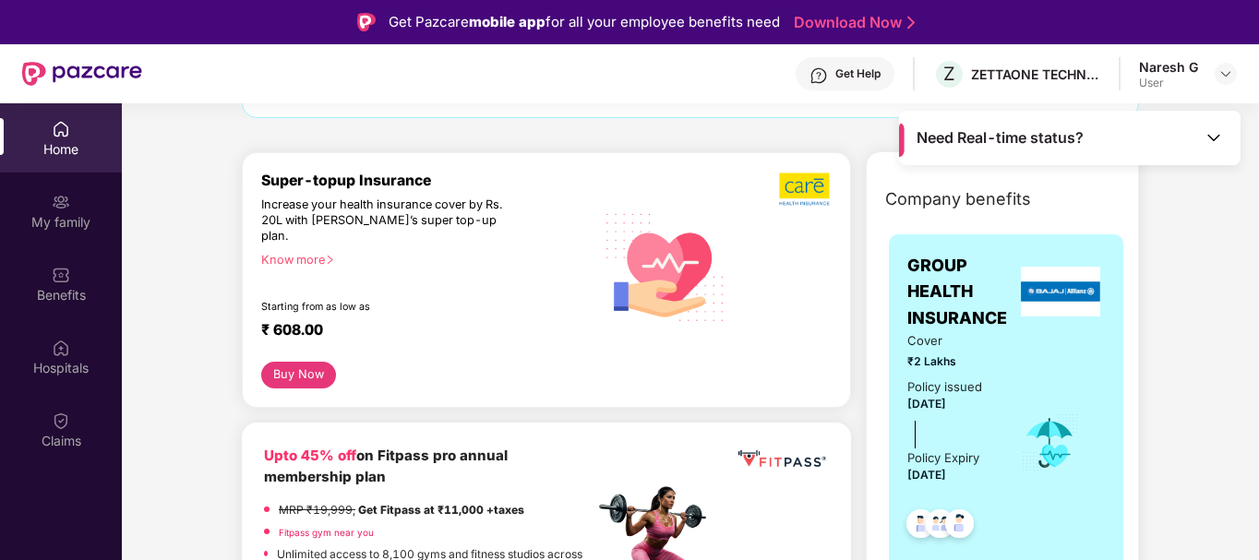
scroll to position [185, 0]
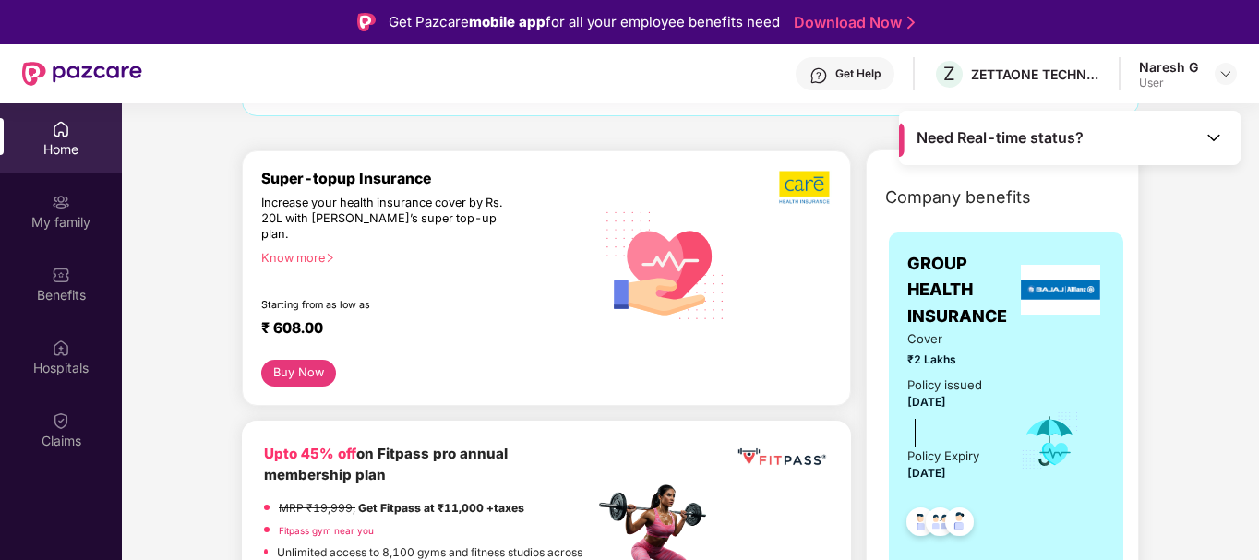
click at [863, 78] on div "Get Help" at bounding box center [857, 73] width 45 height 15
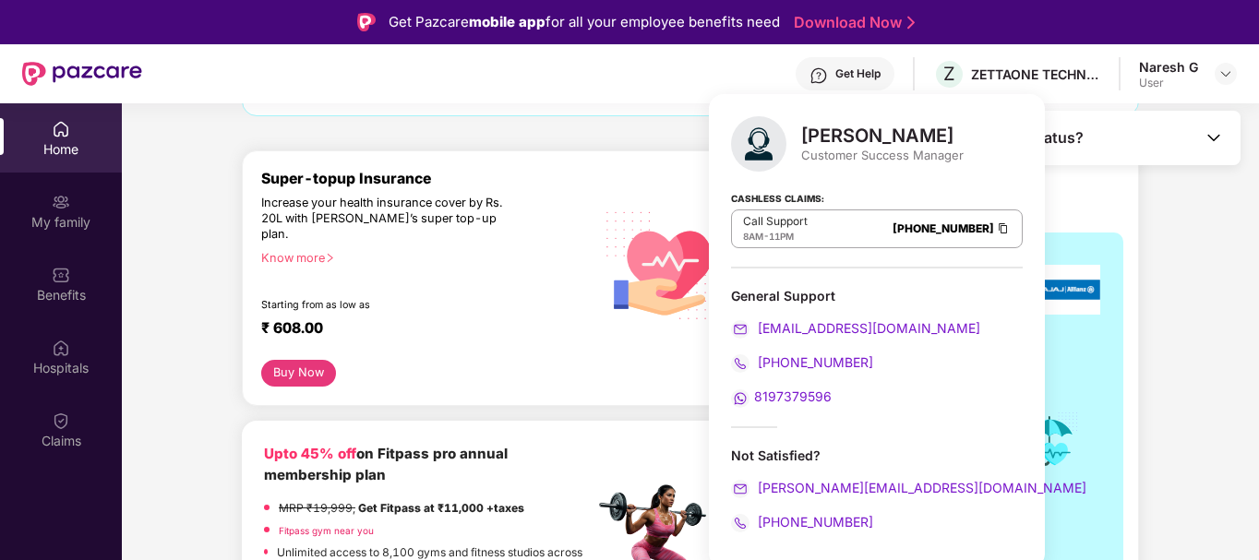
click at [543, 115] on div "Hey, Naresh Hope you’re staying safe and healthy. If not, no worries. We’re her…" at bounding box center [690, 61] width 897 height 110
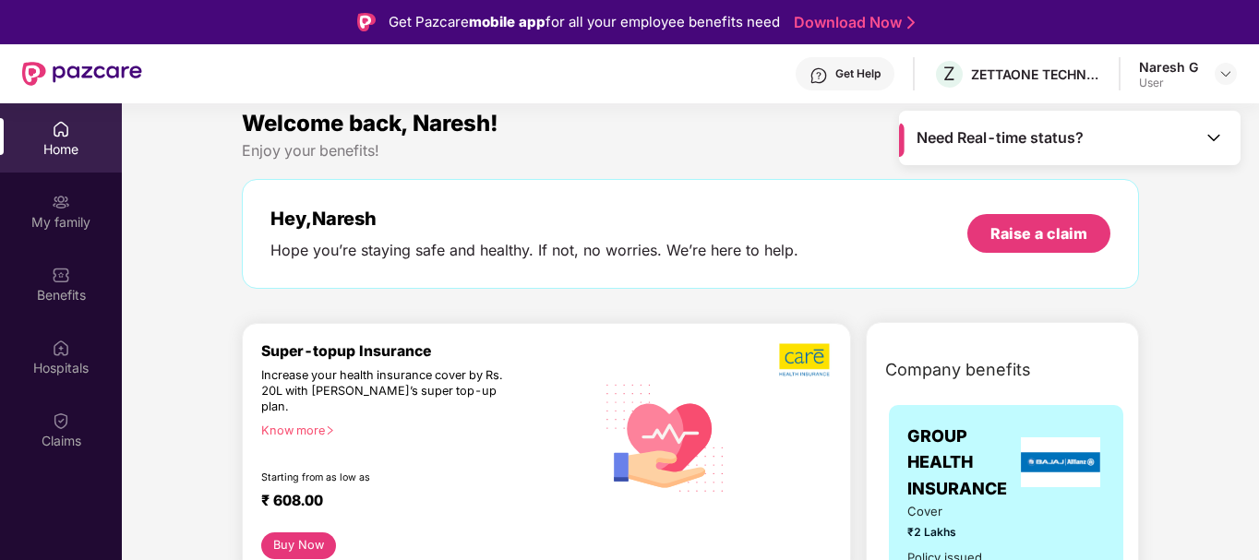
scroll to position [0, 0]
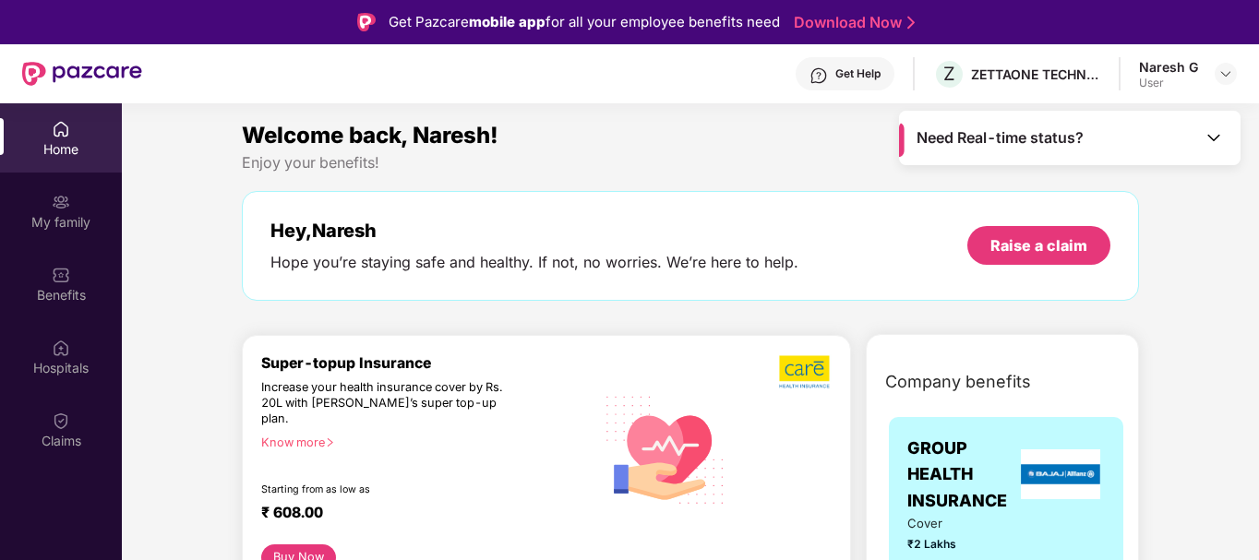
drag, startPoint x: 1210, startPoint y: 138, endPoint x: 1203, endPoint y: 165, distance: 27.8
click at [1211, 138] on img at bounding box center [1214, 137] width 18 height 18
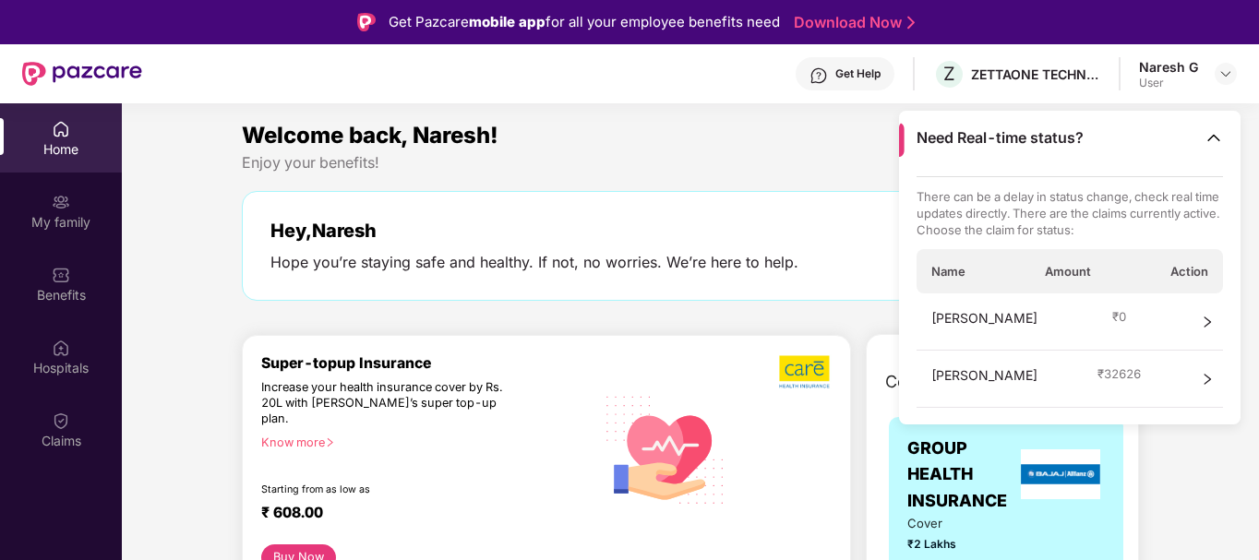
click at [1216, 377] on div "[PERSON_NAME] ₹ 32626" at bounding box center [1070, 379] width 307 height 57
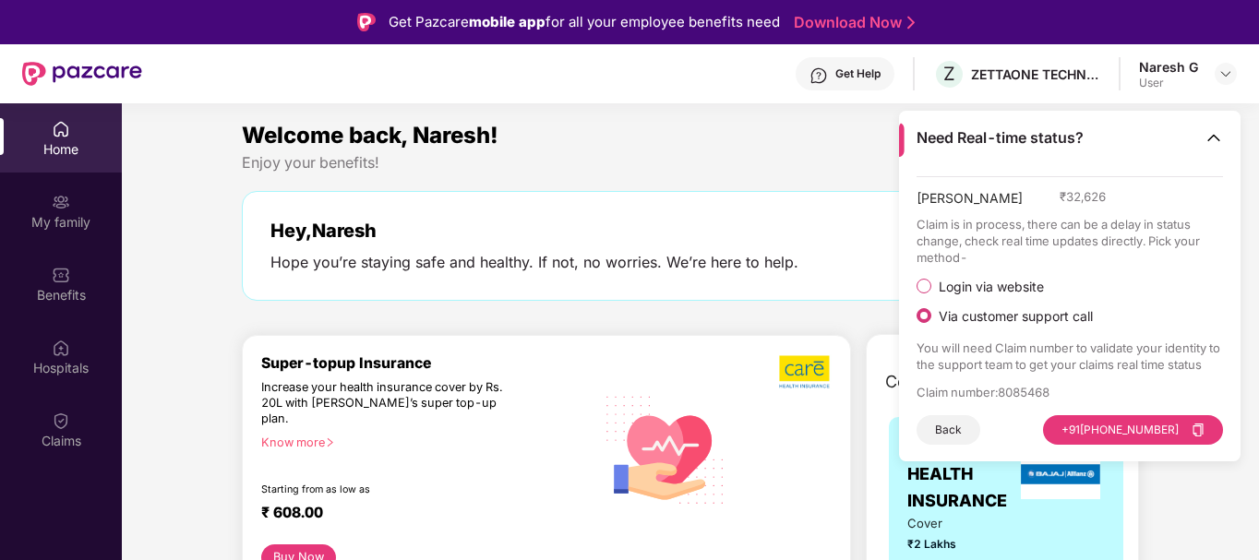
click at [597, 159] on div "Enjoy your benefits!" at bounding box center [690, 162] width 897 height 19
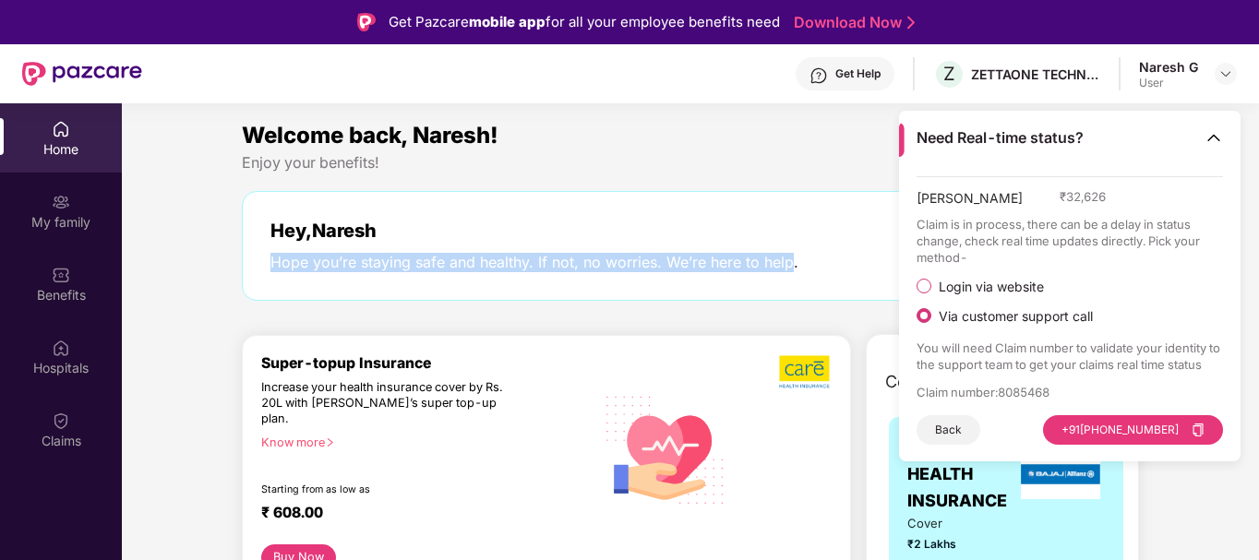
drag, startPoint x: 270, startPoint y: 261, endPoint x: 790, endPoint y: 262, distance: 520.7
click at [790, 262] on div "Hope you’re staying safe and healthy. If not, no worries. We’re here to help." at bounding box center [534, 262] width 528 height 19
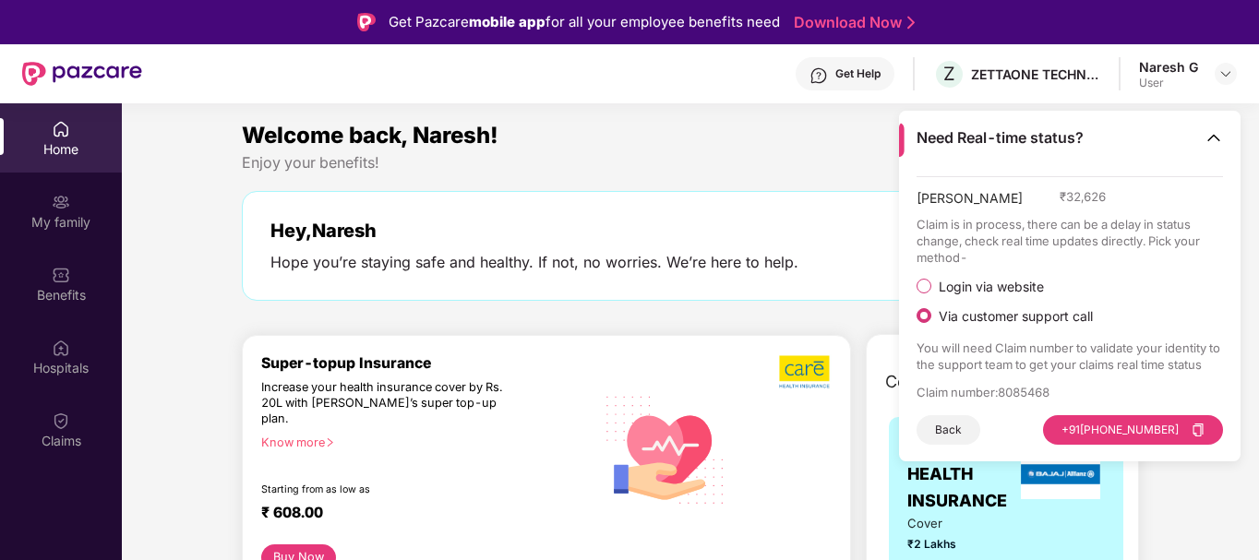
click at [342, 235] on div "Hey, Naresh" at bounding box center [534, 231] width 528 height 22
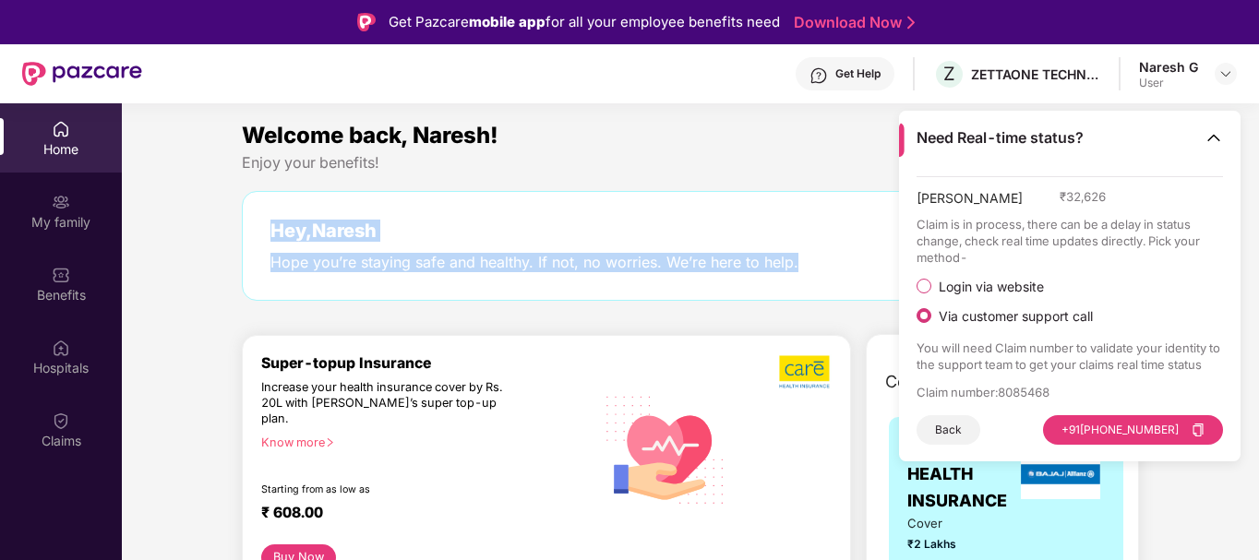
drag, startPoint x: 270, startPoint y: 230, endPoint x: 799, endPoint y: 258, distance: 528.8
click at [799, 258] on div "Hey, Naresh Hope you’re staying safe and healthy. If not, no worries. We’re her…" at bounding box center [690, 246] width 840 height 53
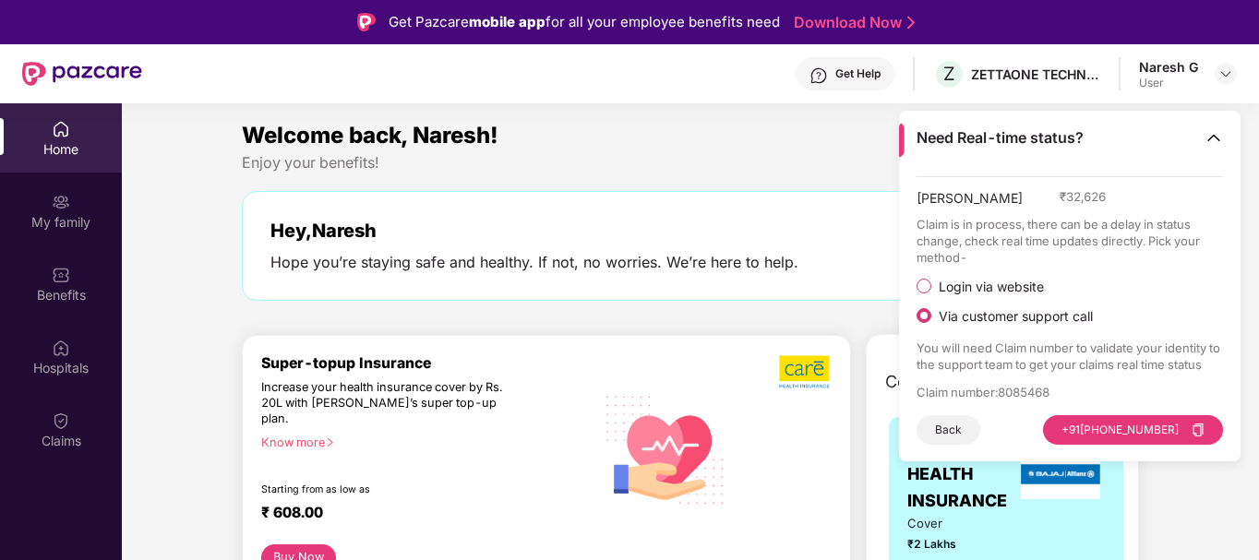
click at [349, 160] on div "Enjoy your benefits!" at bounding box center [690, 162] width 897 height 19
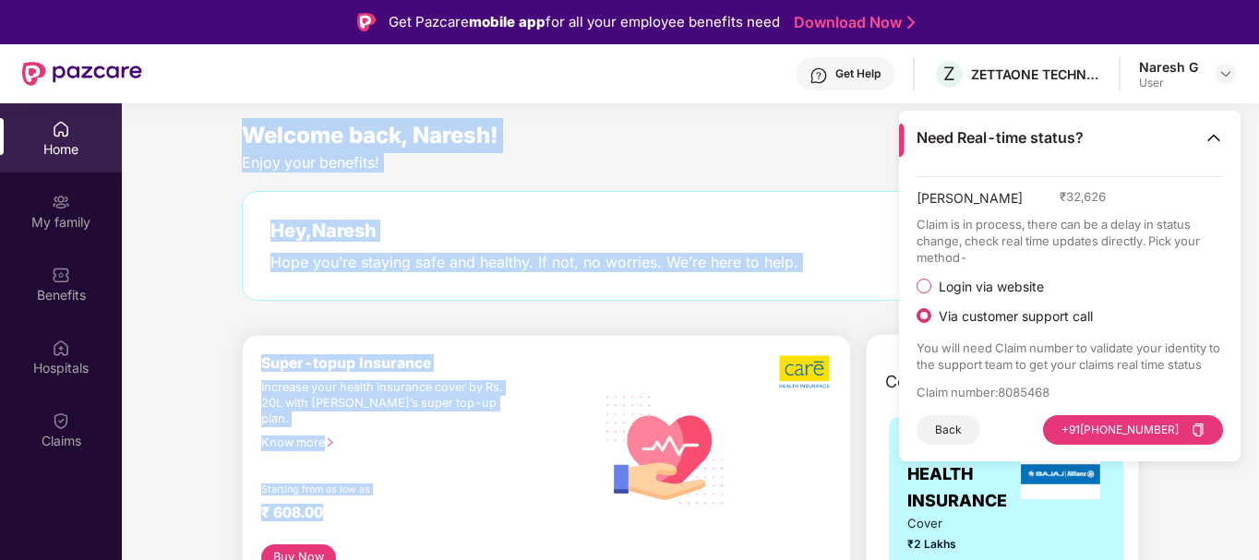
drag, startPoint x: 246, startPoint y: 133, endPoint x: 418, endPoint y: 500, distance: 405.9
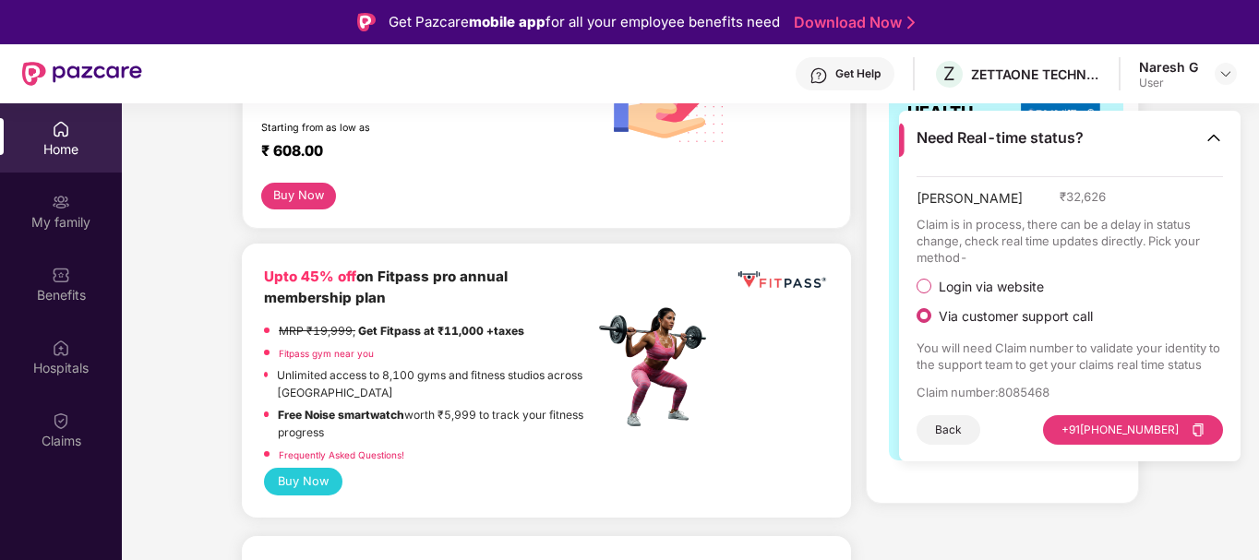
scroll to position [369, 0]
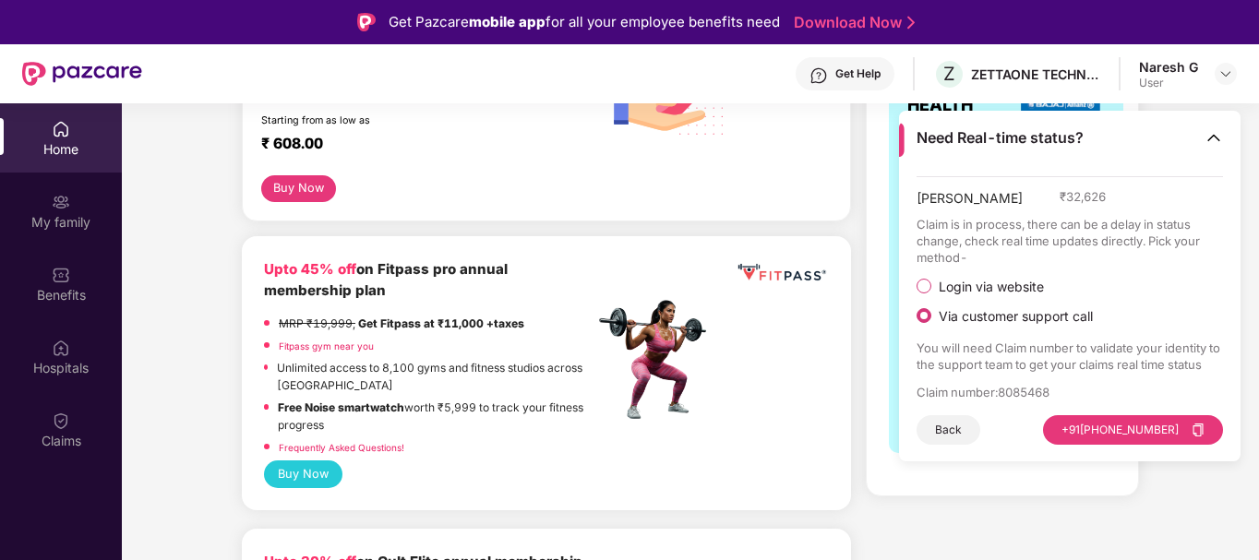
drag, startPoint x: 263, startPoint y: 252, endPoint x: 433, endPoint y: 185, distance: 182.7
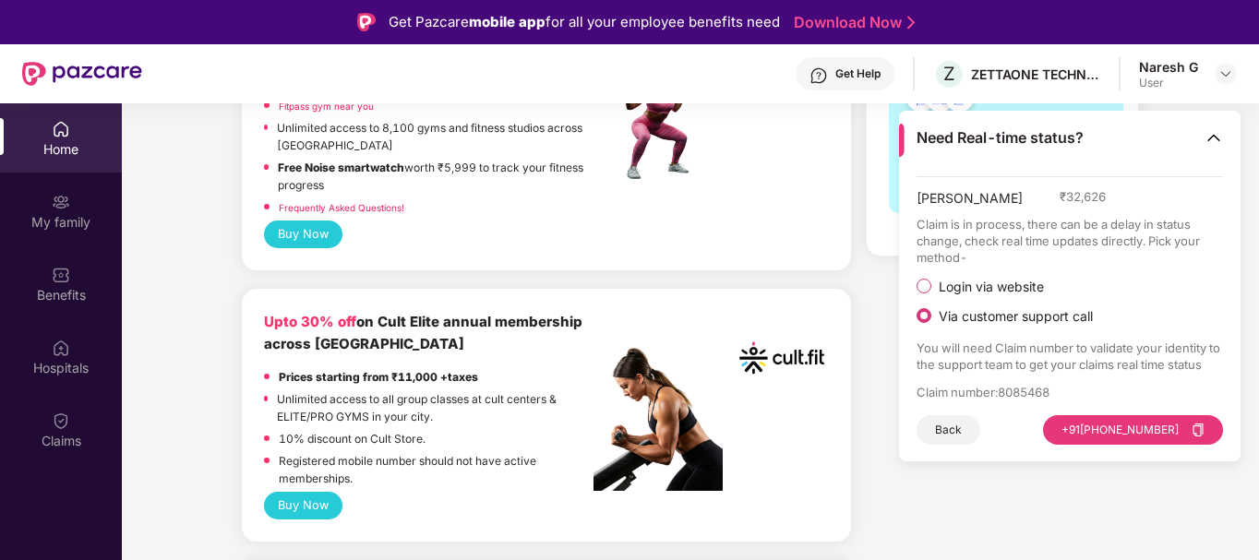
scroll to position [646, 0]
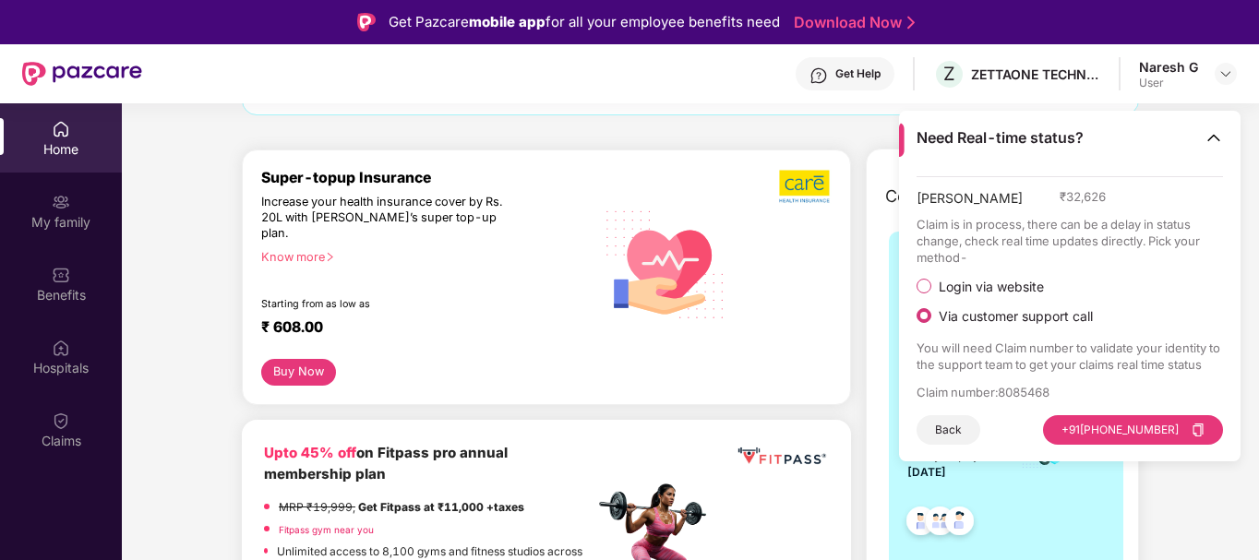
scroll to position [0, 0]
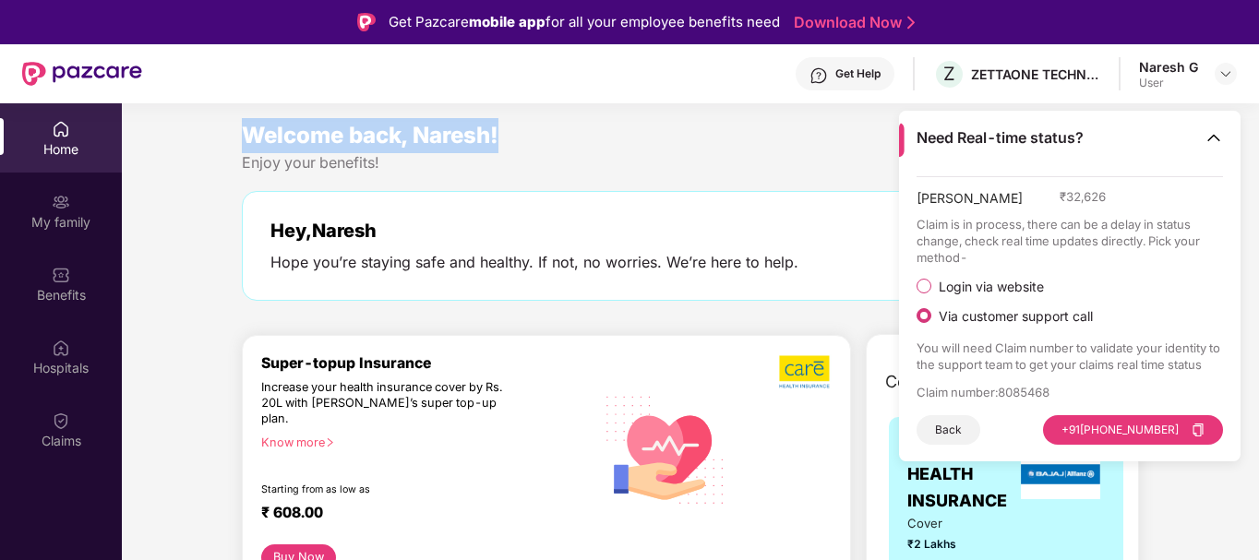
drag, startPoint x: 246, startPoint y: 136, endPoint x: 523, endPoint y: 147, distance: 277.2
click at [523, 147] on div "Welcome back, Naresh!" at bounding box center [690, 135] width 897 height 35
click at [632, 147] on div "Welcome back, Naresh!" at bounding box center [690, 135] width 897 height 35
click at [1208, 142] on img at bounding box center [1214, 137] width 18 height 18
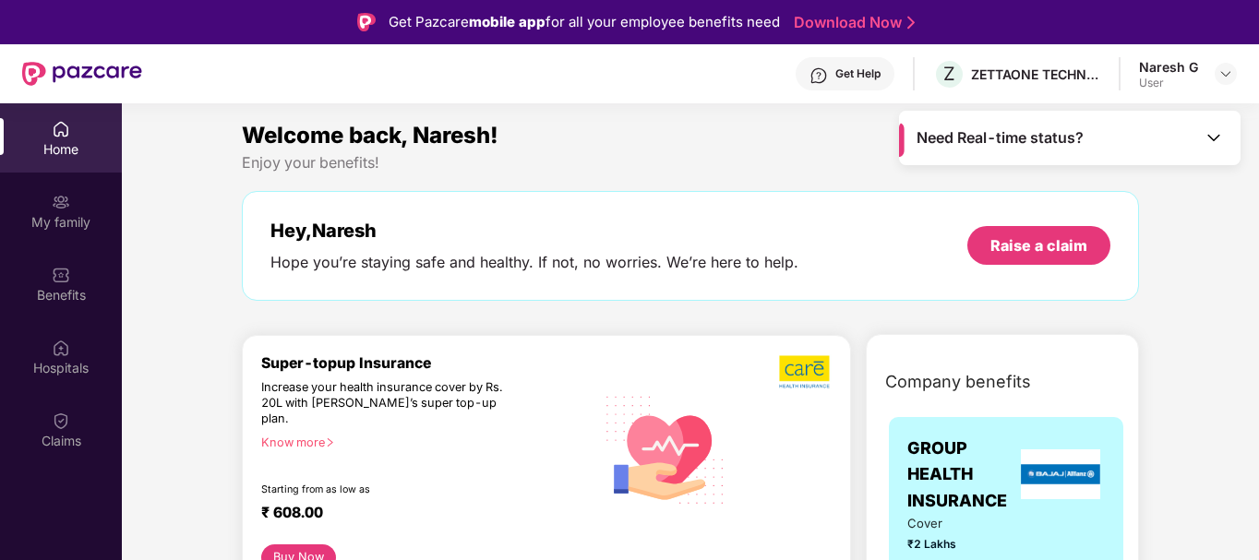
click at [649, 147] on div "Welcome back, Naresh!" at bounding box center [690, 135] width 897 height 35
drag, startPoint x: 262, startPoint y: 361, endPoint x: 431, endPoint y: 363, distance: 168.9
click at [431, 363] on div "Super-topup Insurance" at bounding box center [427, 363] width 333 height 18
click at [342, 397] on div "Increase your health insurance cover by Rs. 20L with [PERSON_NAME]’s super top-…" at bounding box center [387, 403] width 253 height 47
